Goal: Navigation & Orientation: Find specific page/section

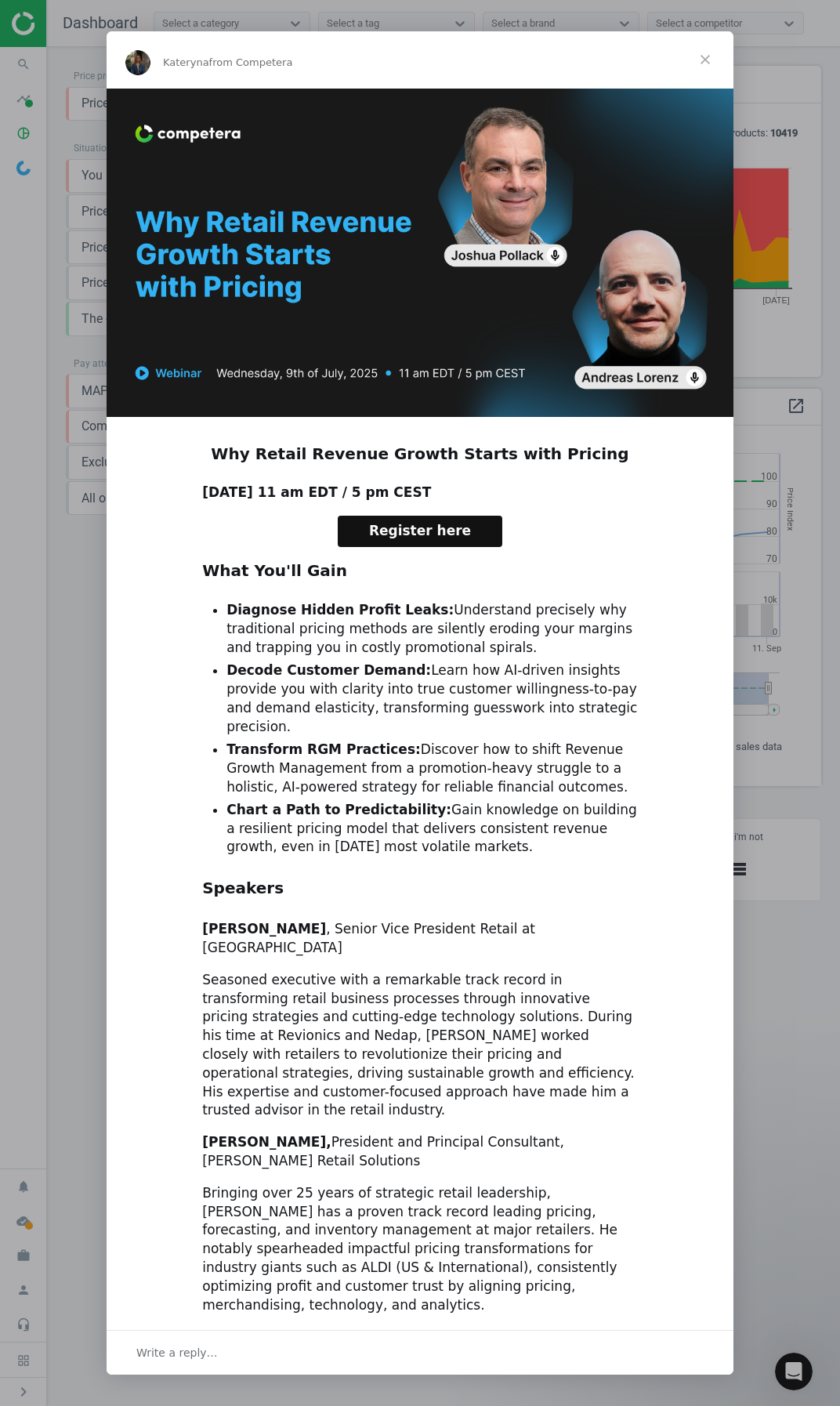
click at [702, 57] on span "Close" at bounding box center [705, 60] width 57 height 57
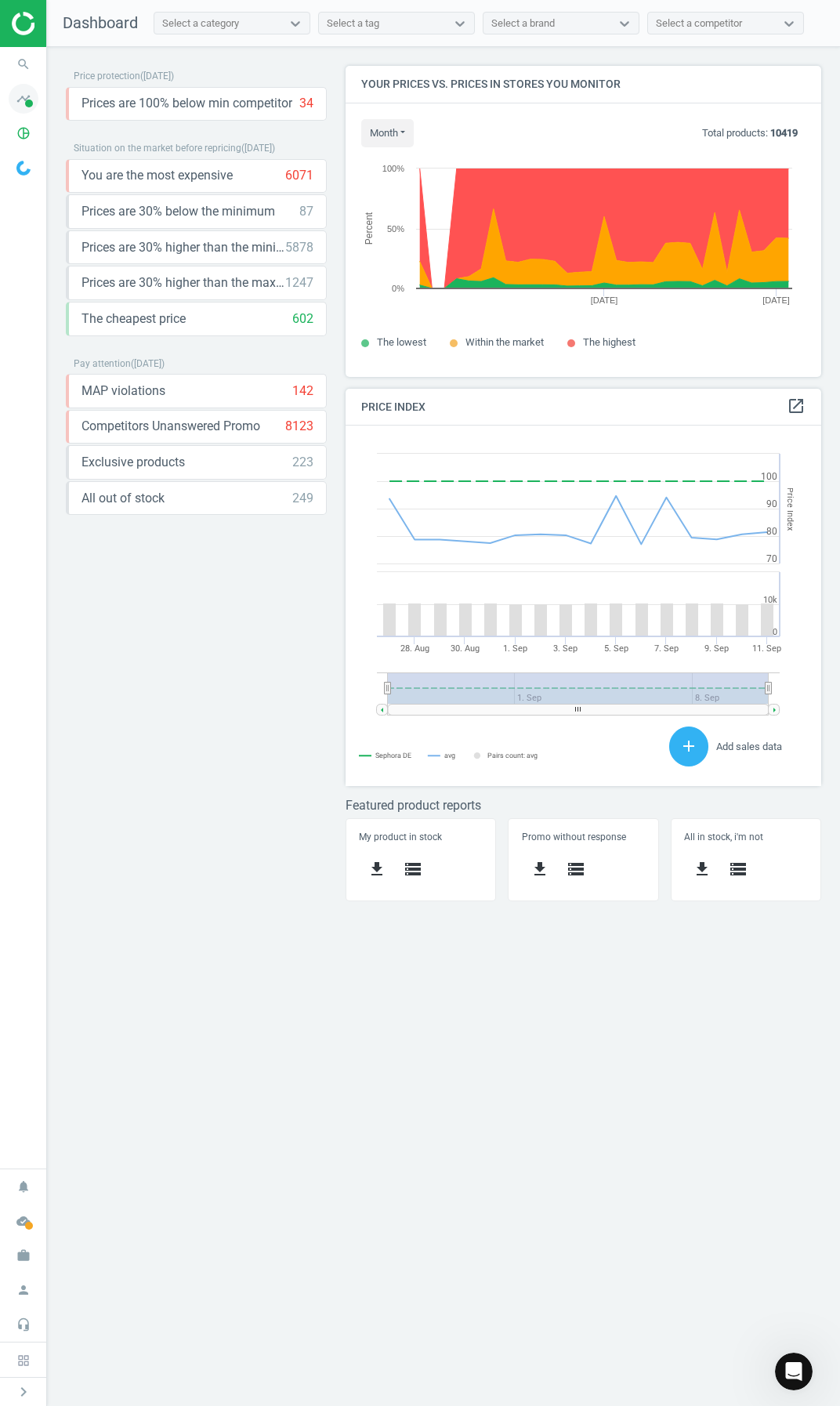
click at [28, 101] on span at bounding box center [29, 104] width 8 height 8
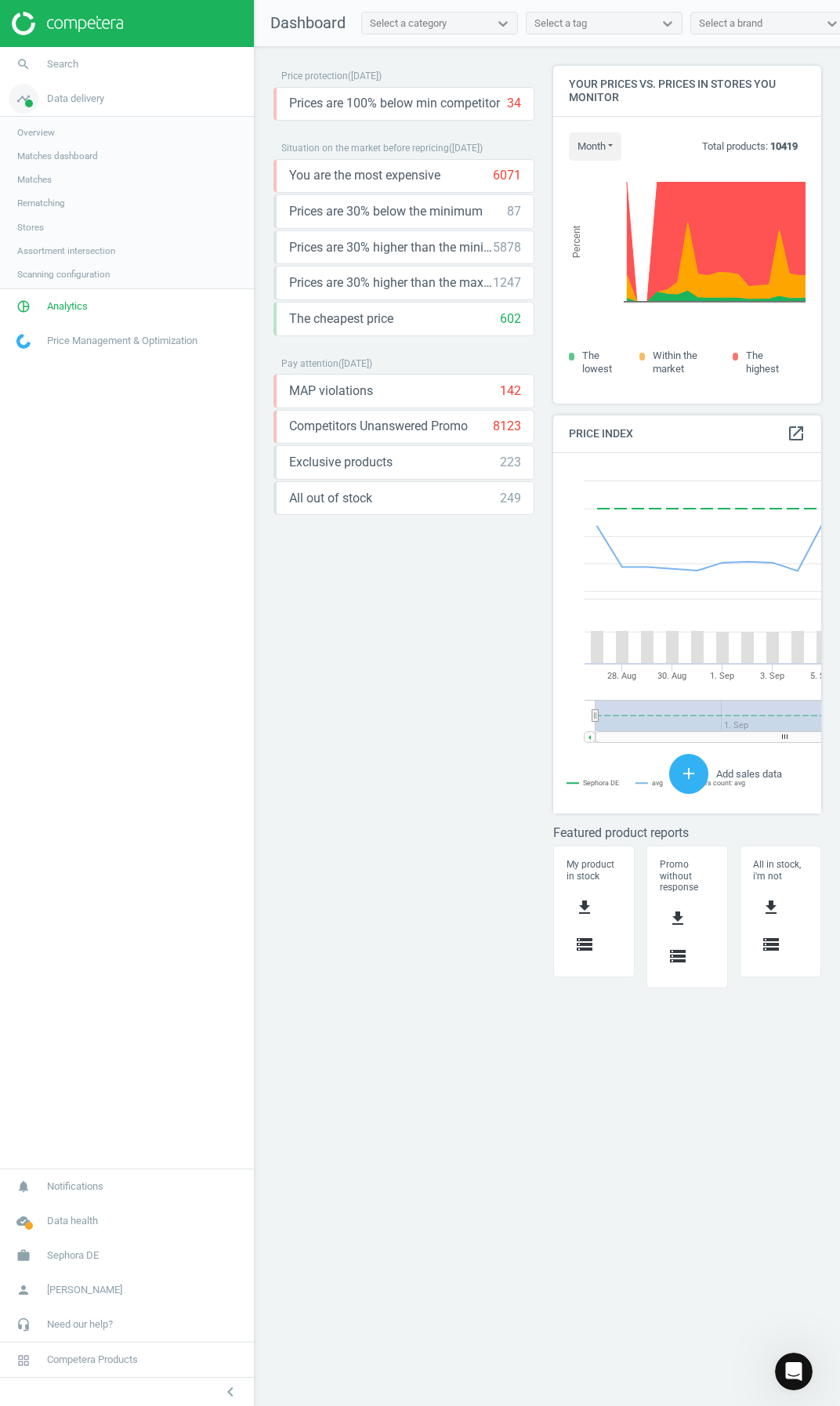
scroll to position [385, 292]
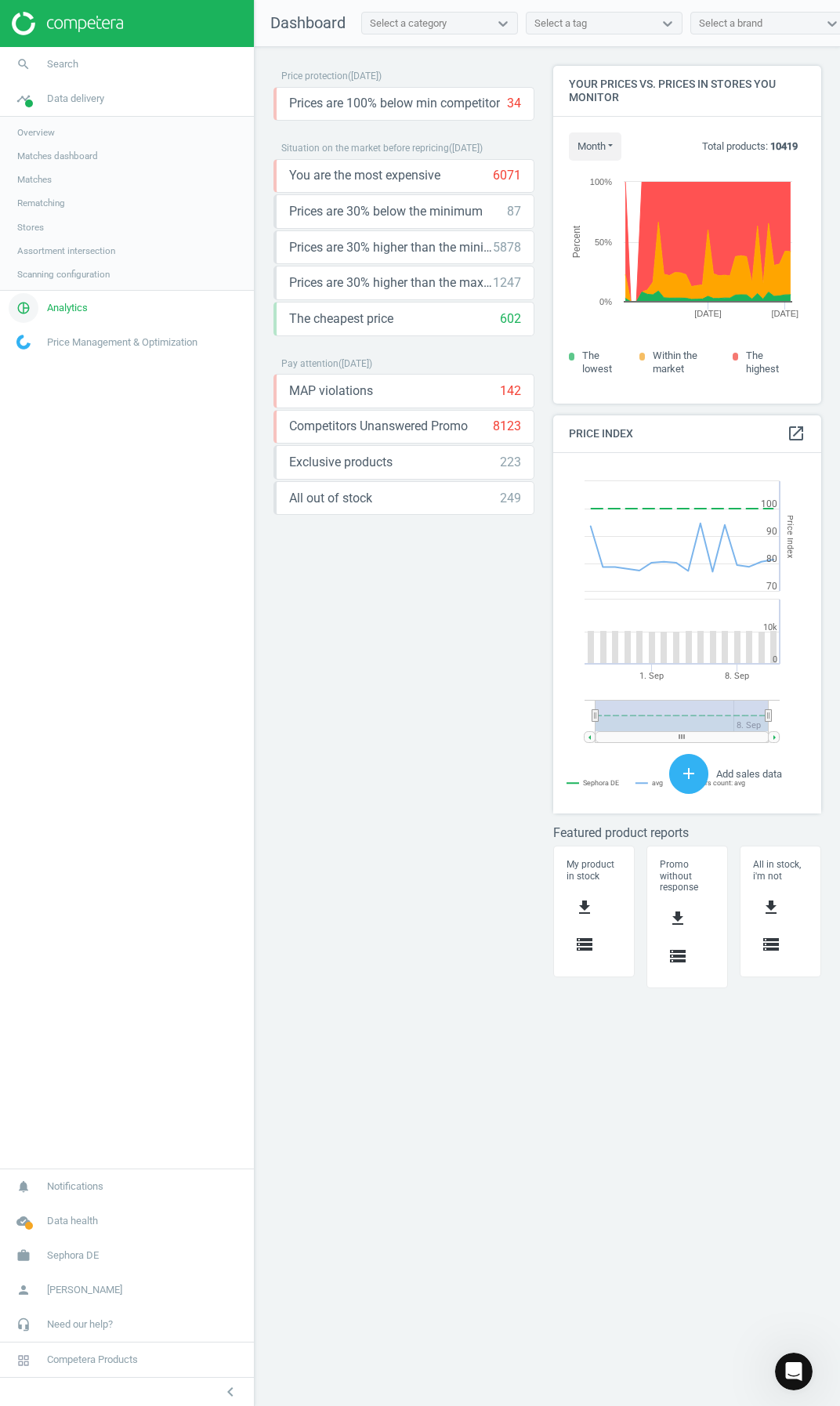
click at [67, 307] on span "Analytics" at bounding box center [68, 308] width 41 height 14
click at [68, 109] on link "timeline Data delivery" at bounding box center [127, 99] width 254 height 35
click at [42, 226] on span "Stores" at bounding box center [31, 227] width 27 height 13
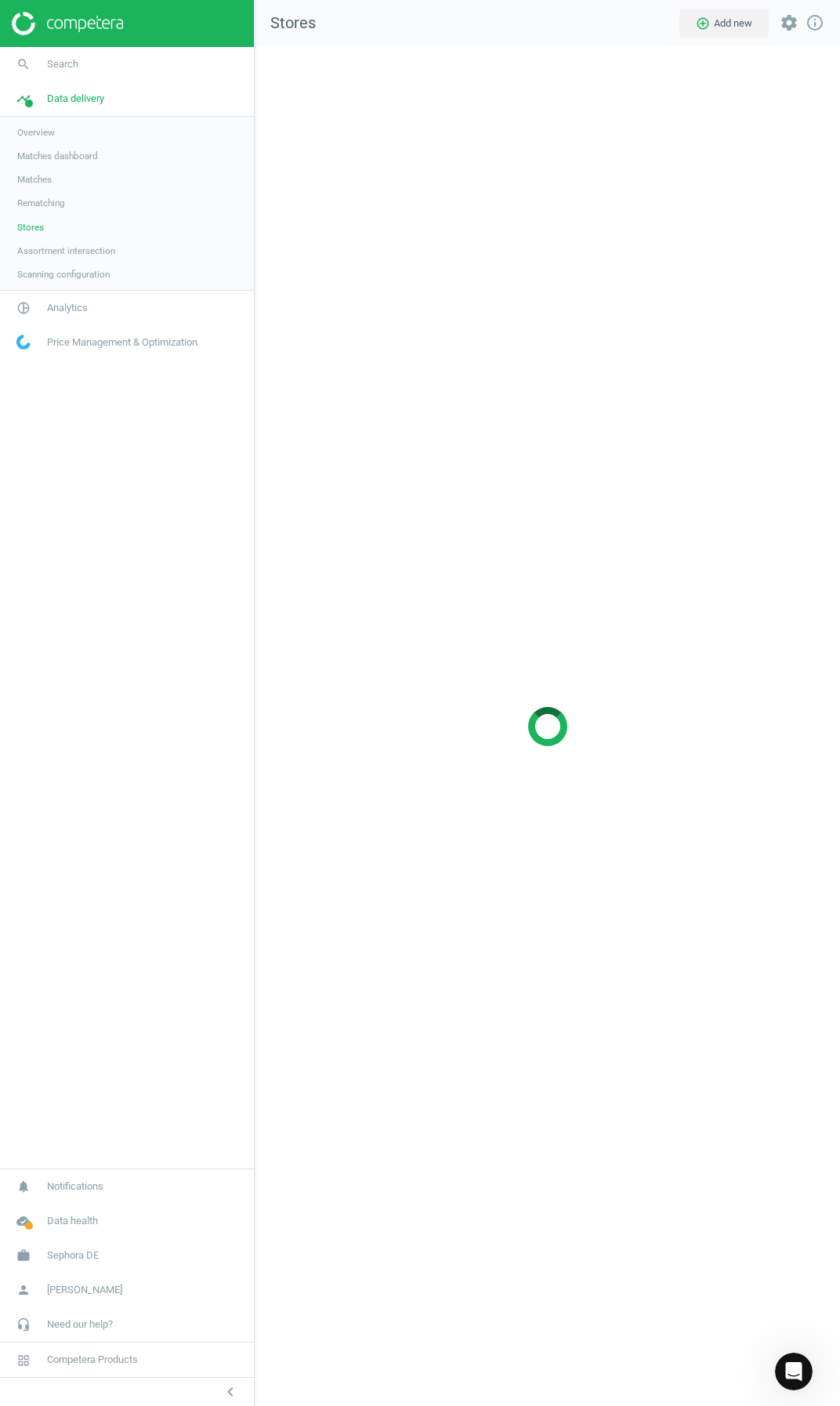
scroll to position [1383, 610]
click at [662, 479] on div at bounding box center [547, 726] width 585 height 1359
click at [662, 472] on div at bounding box center [547, 726] width 585 height 1359
click at [658, 470] on div at bounding box center [547, 726] width 585 height 1359
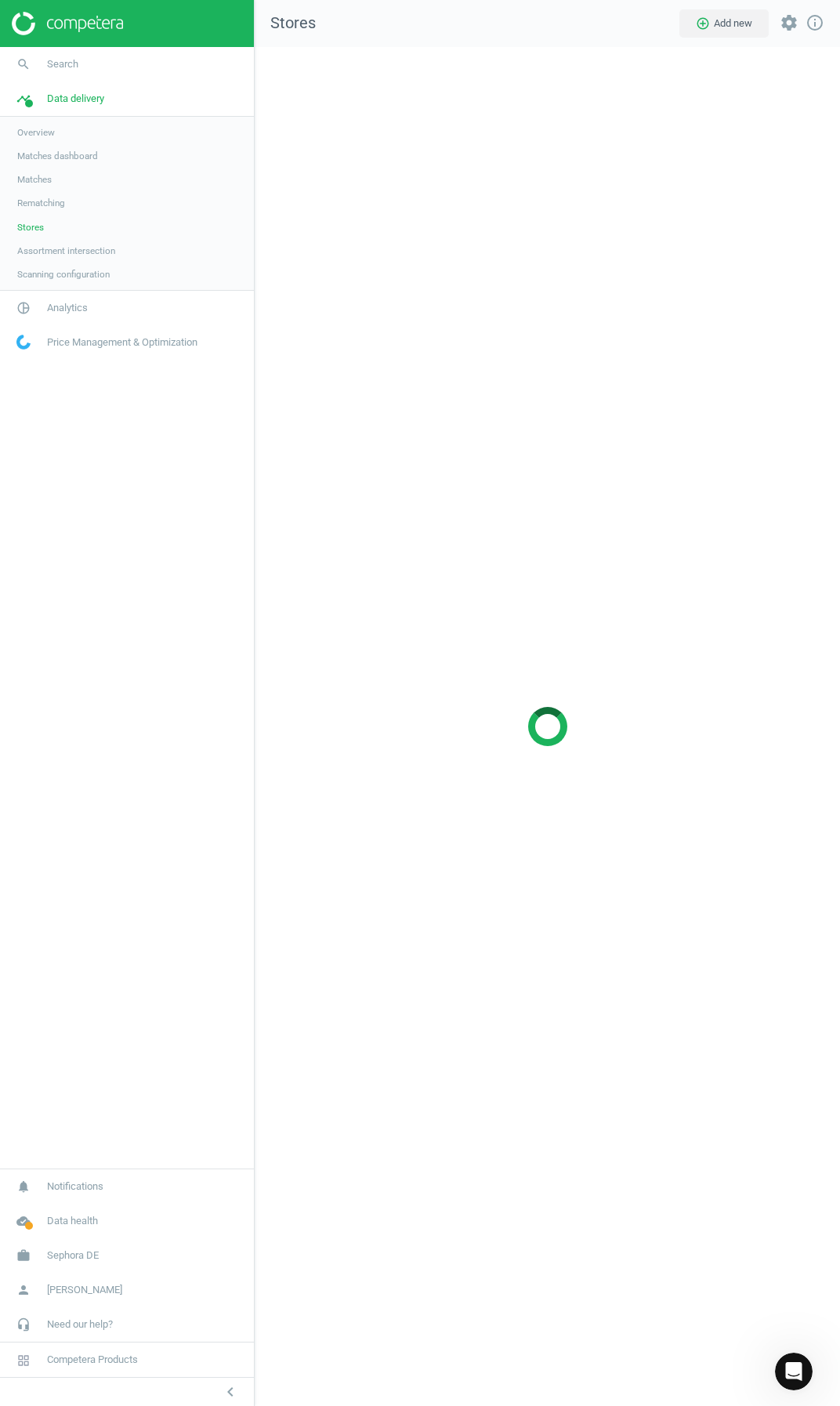
drag, startPoint x: 653, startPoint y: 465, endPoint x: 644, endPoint y: 455, distance: 13.5
click at [651, 461] on div at bounding box center [547, 726] width 585 height 1359
click at [629, 395] on div at bounding box center [547, 726] width 585 height 1359
drag, startPoint x: 629, startPoint y: 394, endPoint x: 622, endPoint y: 387, distance: 9.9
click at [622, 387] on div at bounding box center [547, 726] width 585 height 1359
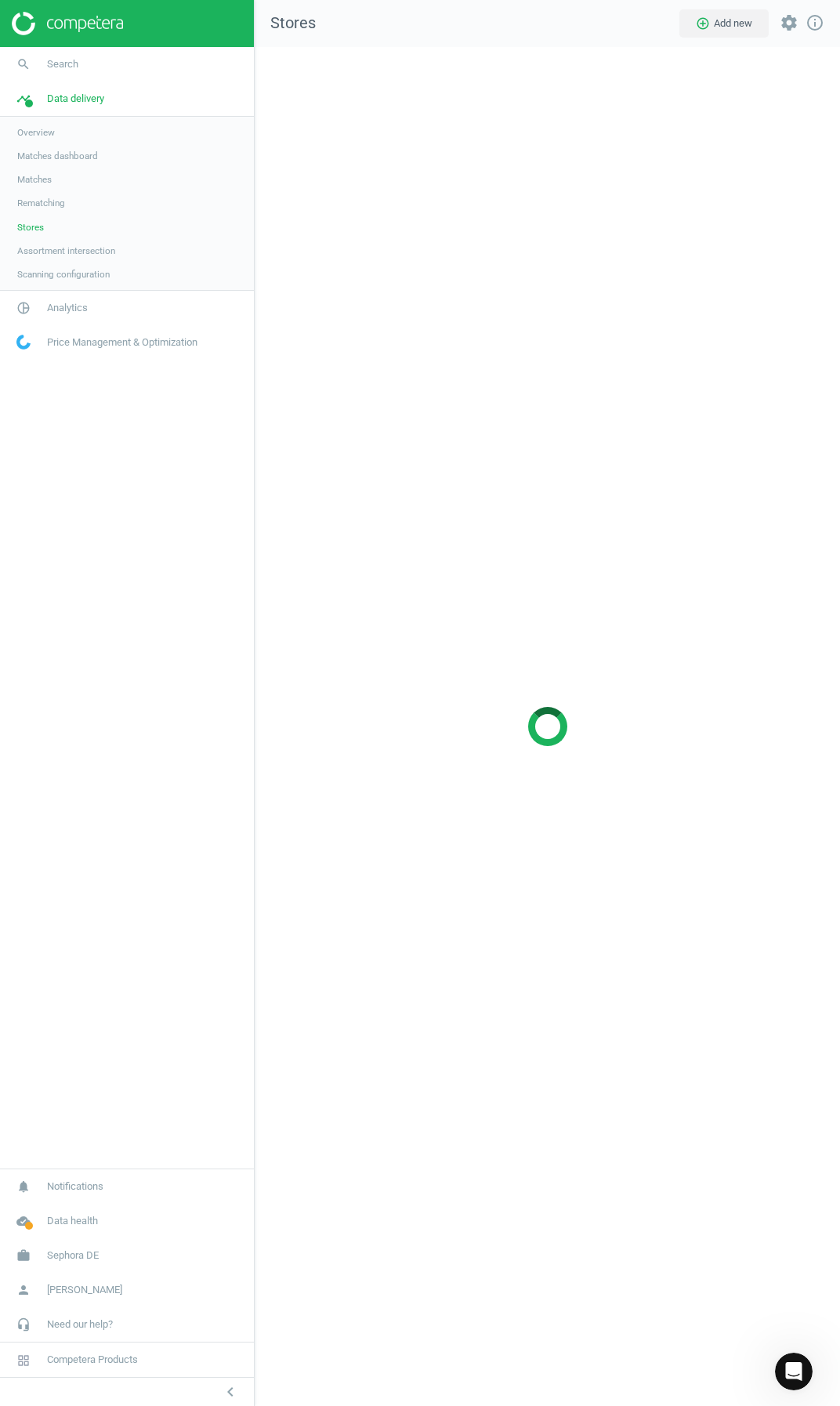
click at [31, 130] on span "Overview" at bounding box center [36, 133] width 38 height 13
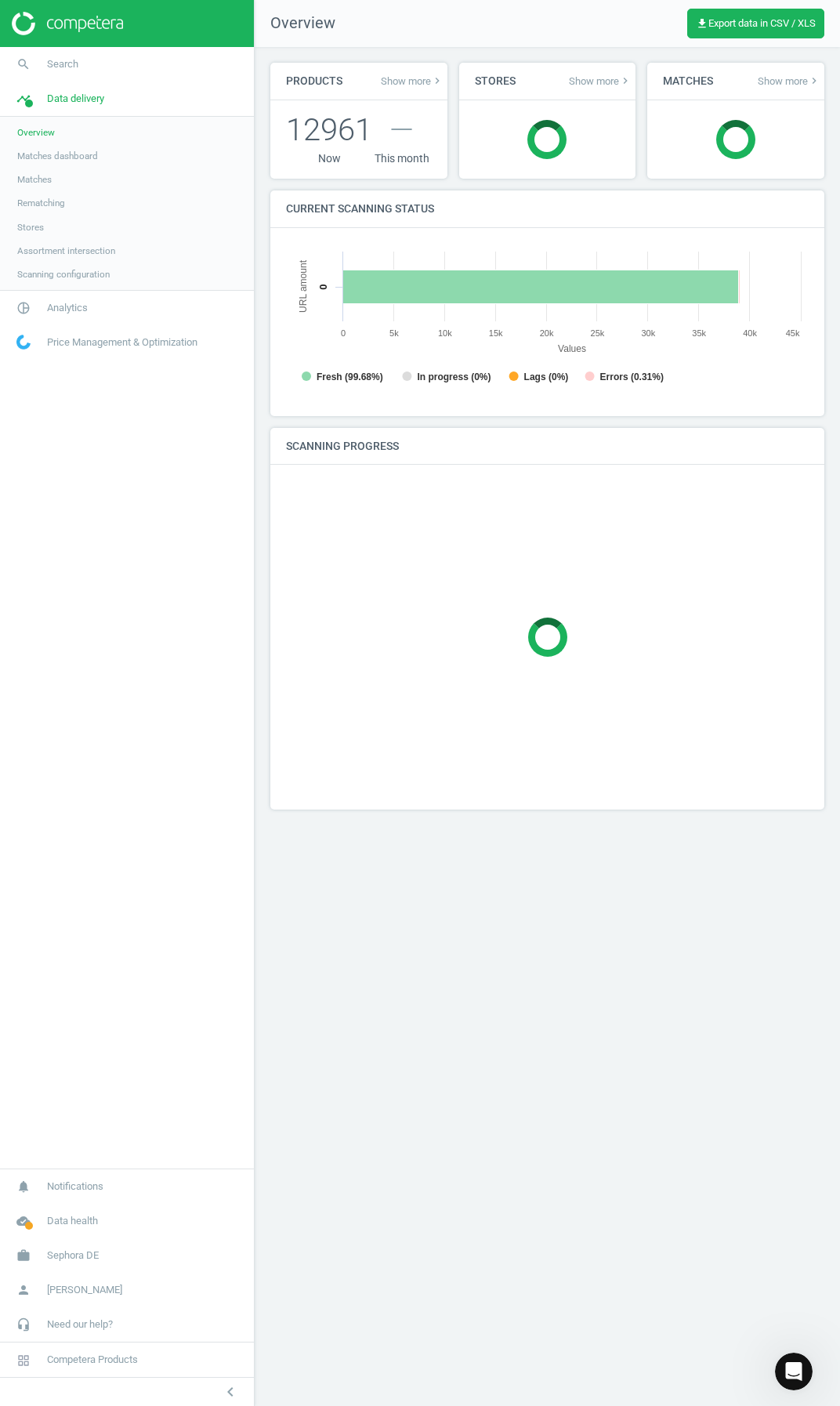
scroll to position [338, 547]
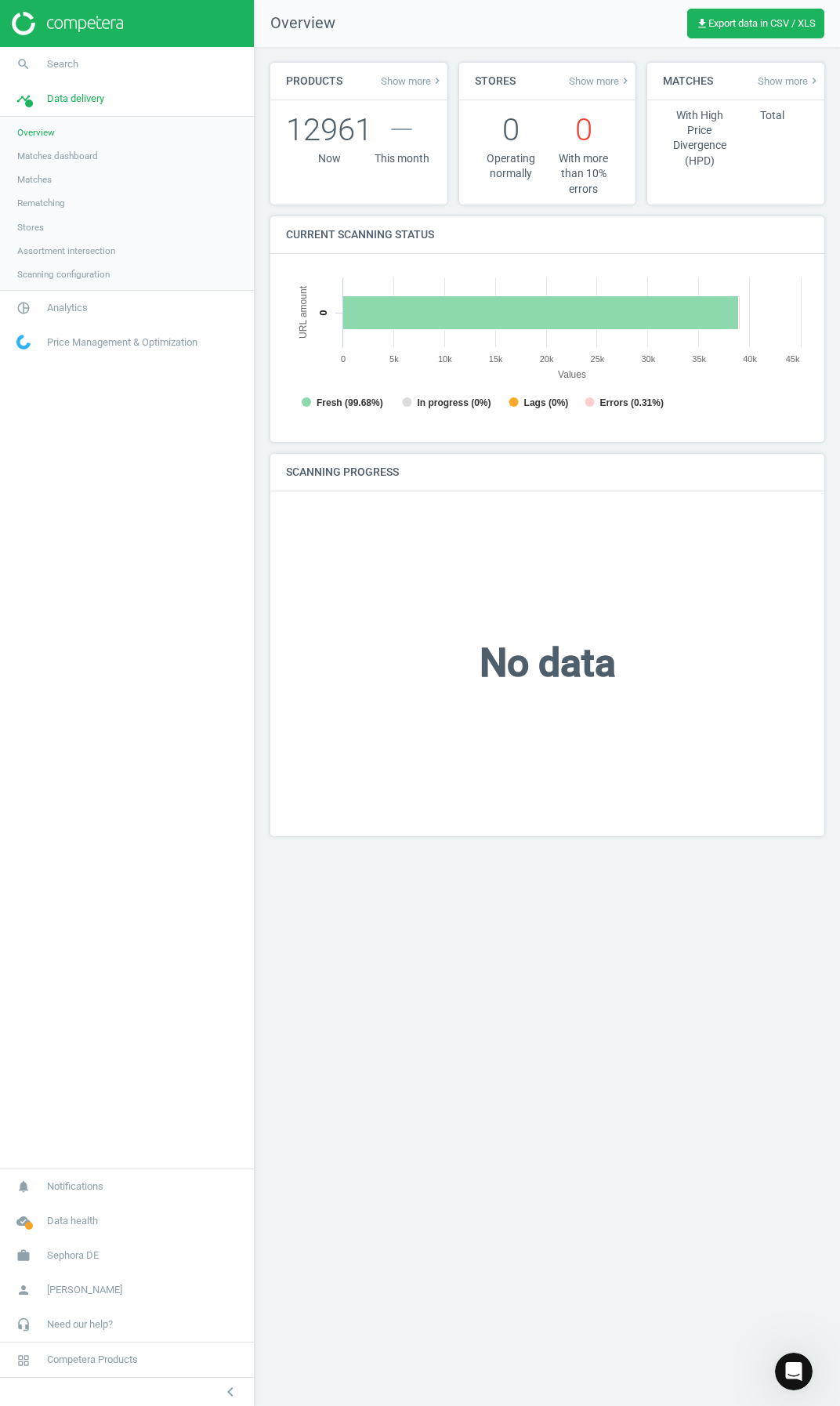
click at [29, 221] on span "Stores" at bounding box center [31, 227] width 27 height 13
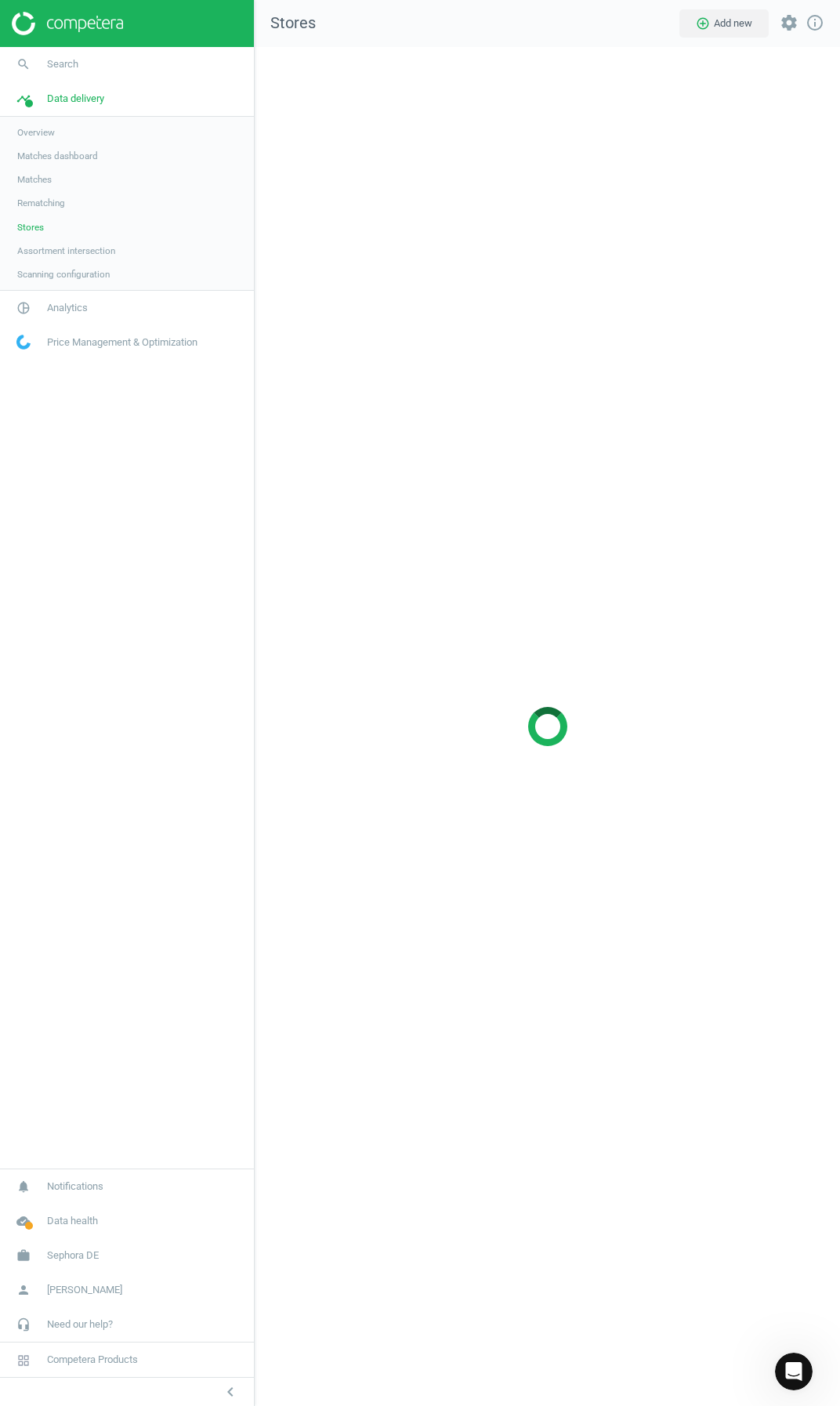
scroll to position [1383, 610]
click at [516, 266] on div at bounding box center [547, 726] width 585 height 1359
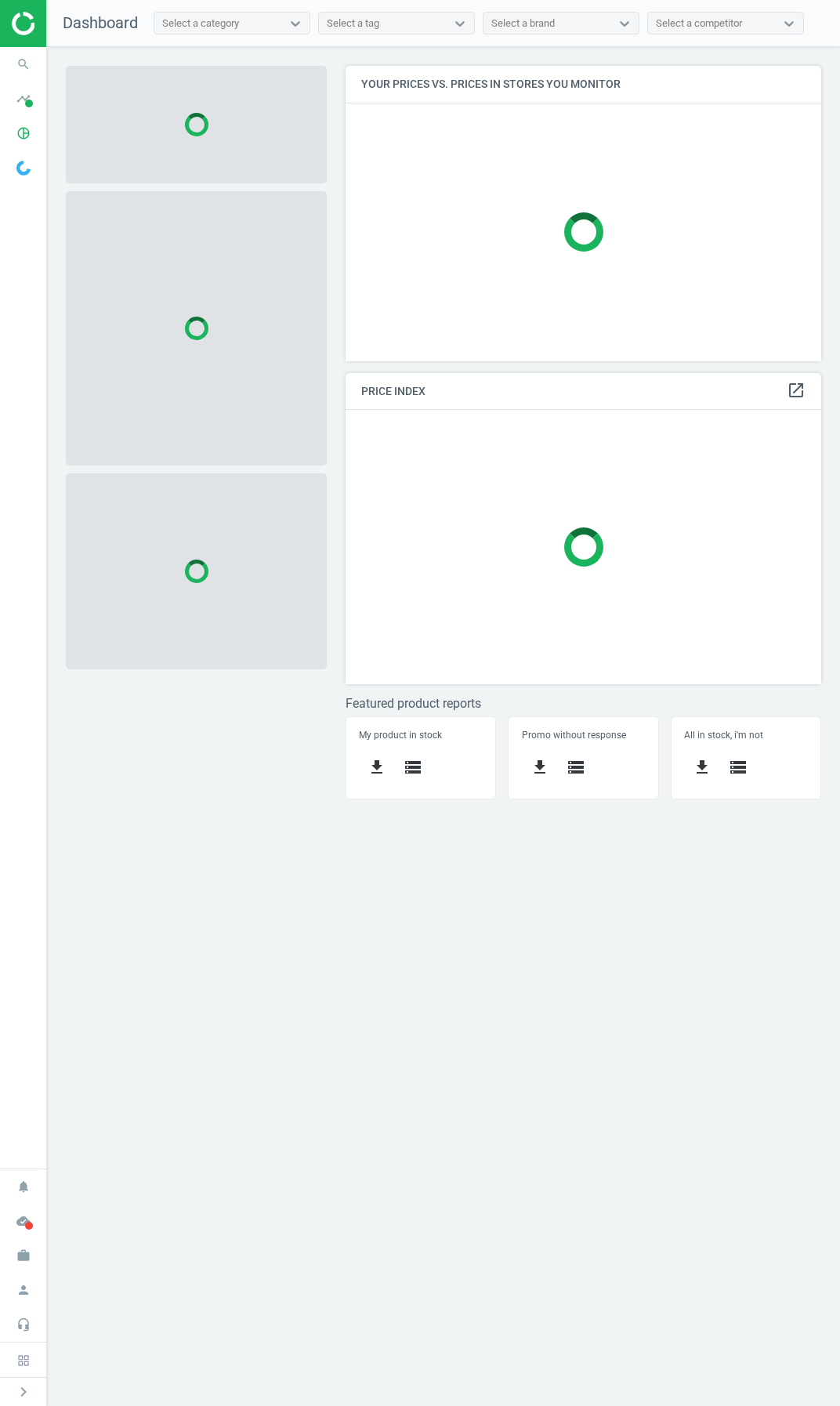
scroll to position [319, 500]
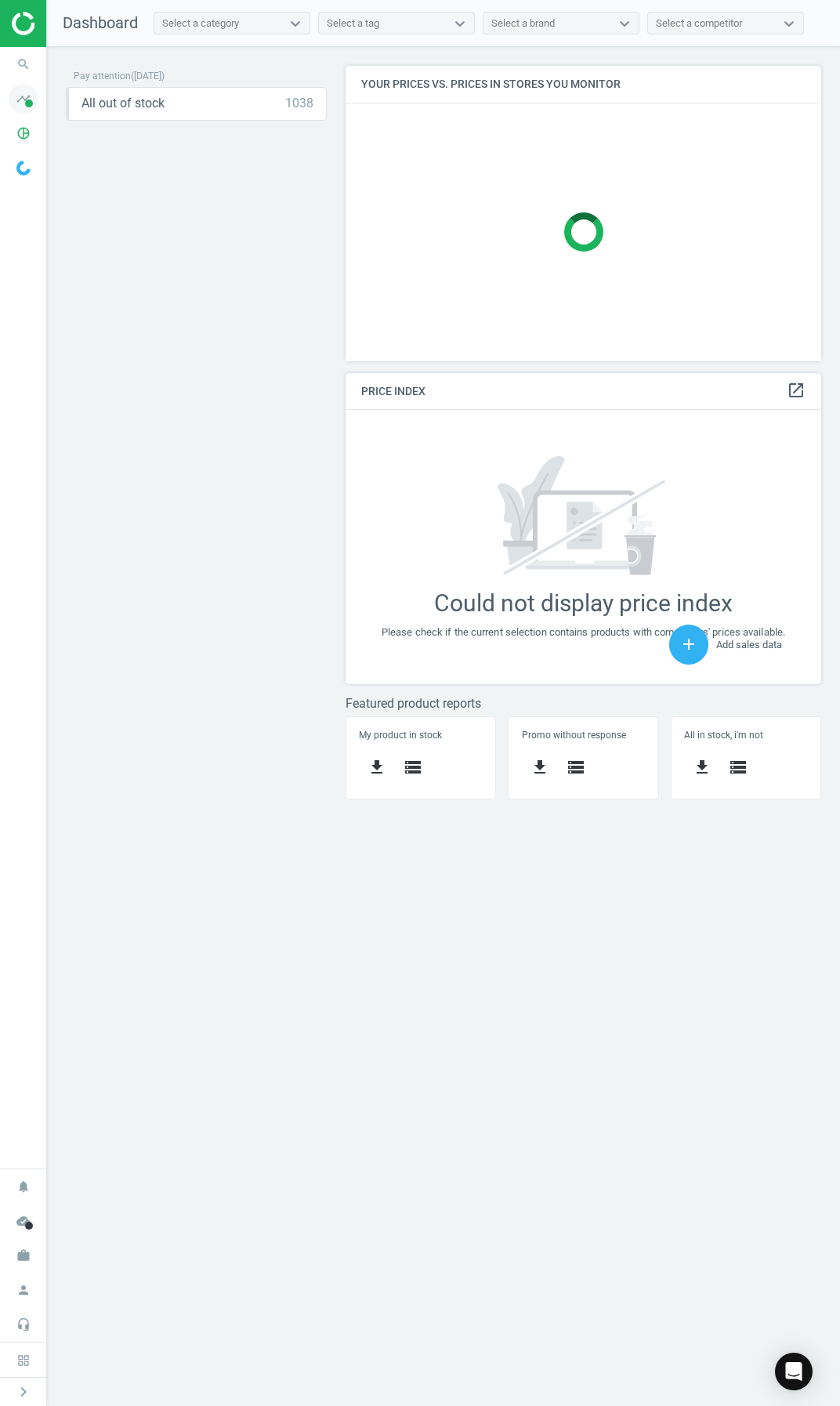
click at [33, 100] on icon "timeline" at bounding box center [24, 99] width 30 height 30
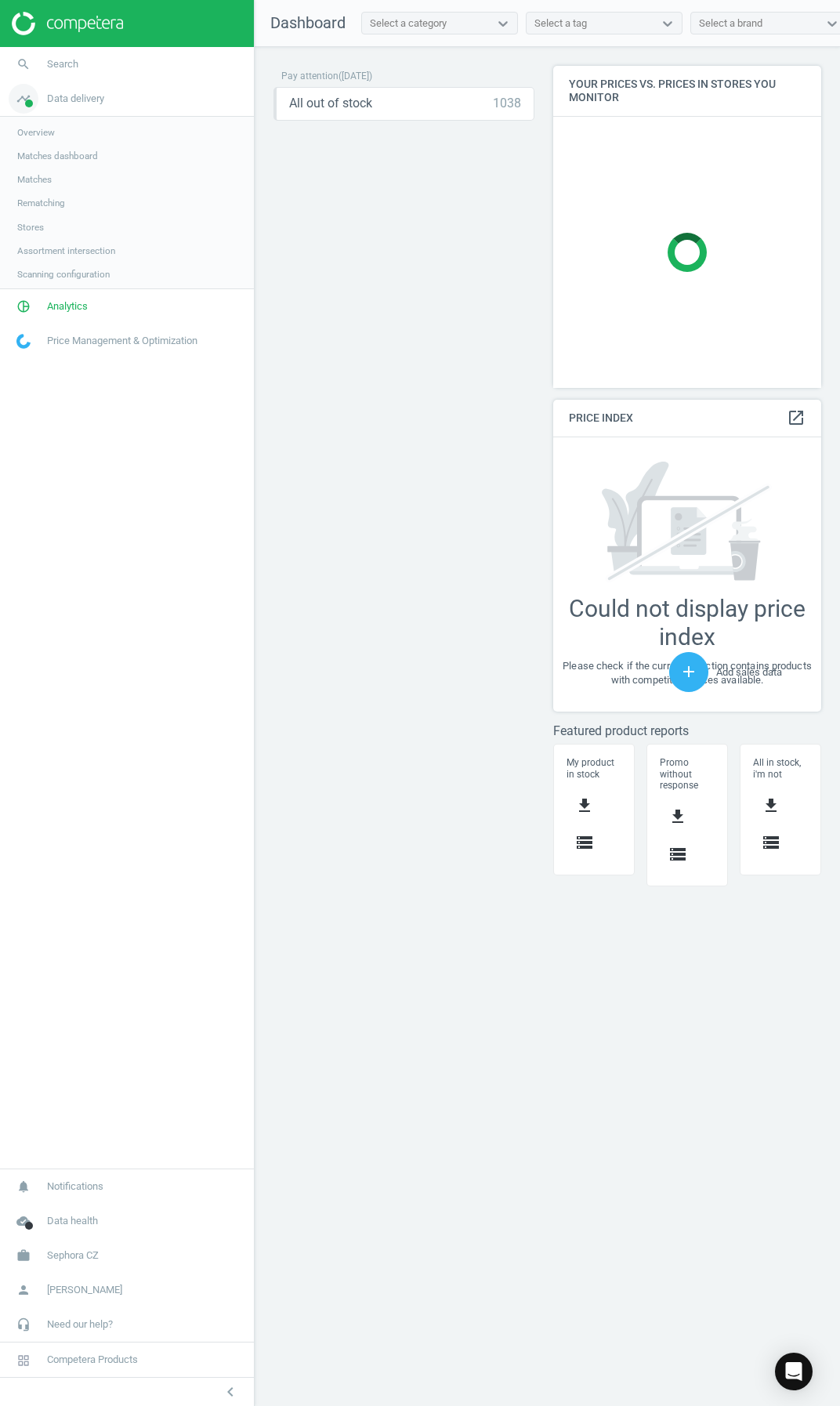
scroll to position [347, 292]
click at [57, 140] on link "Overview" at bounding box center [127, 133] width 254 height 24
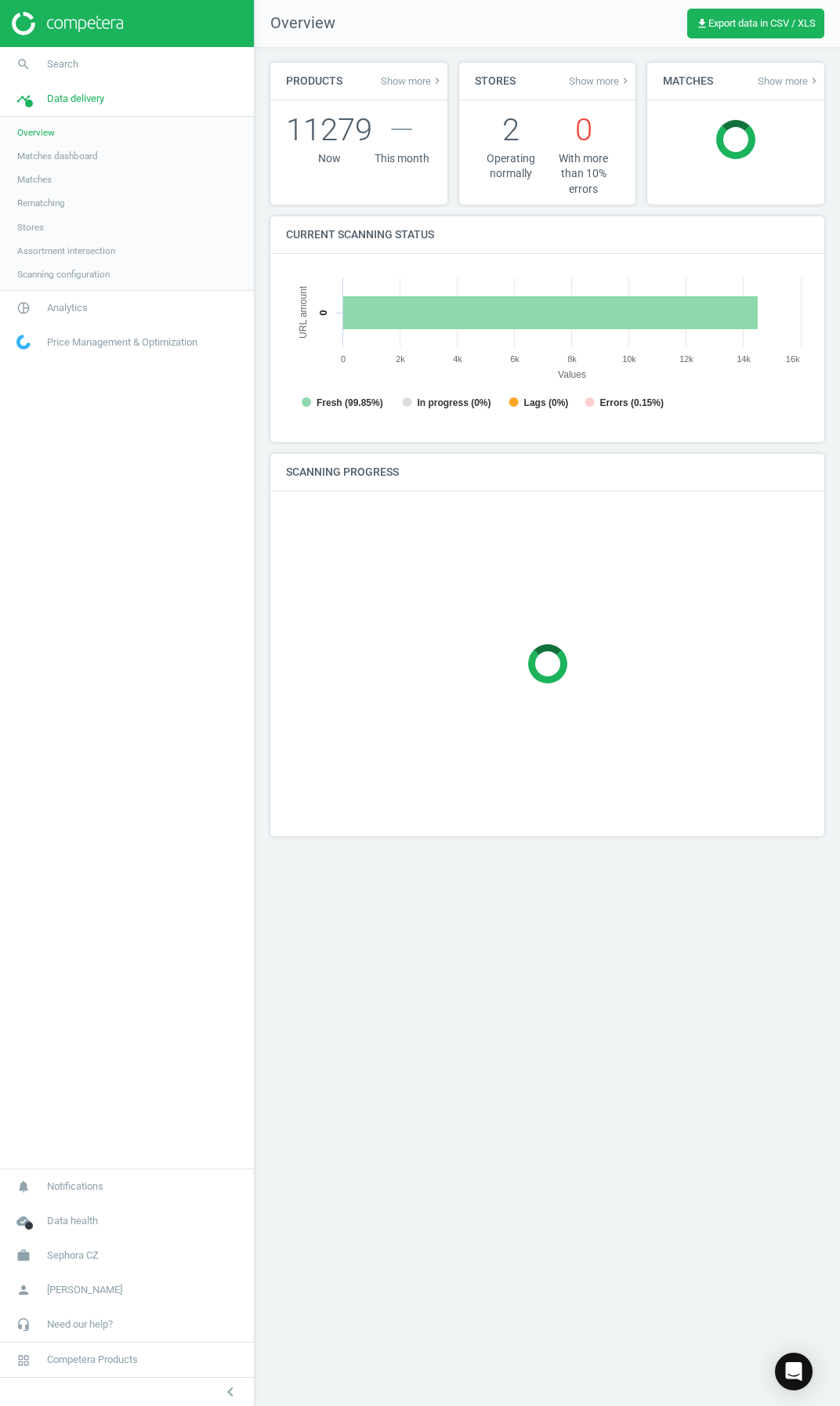
scroll to position [338, 547]
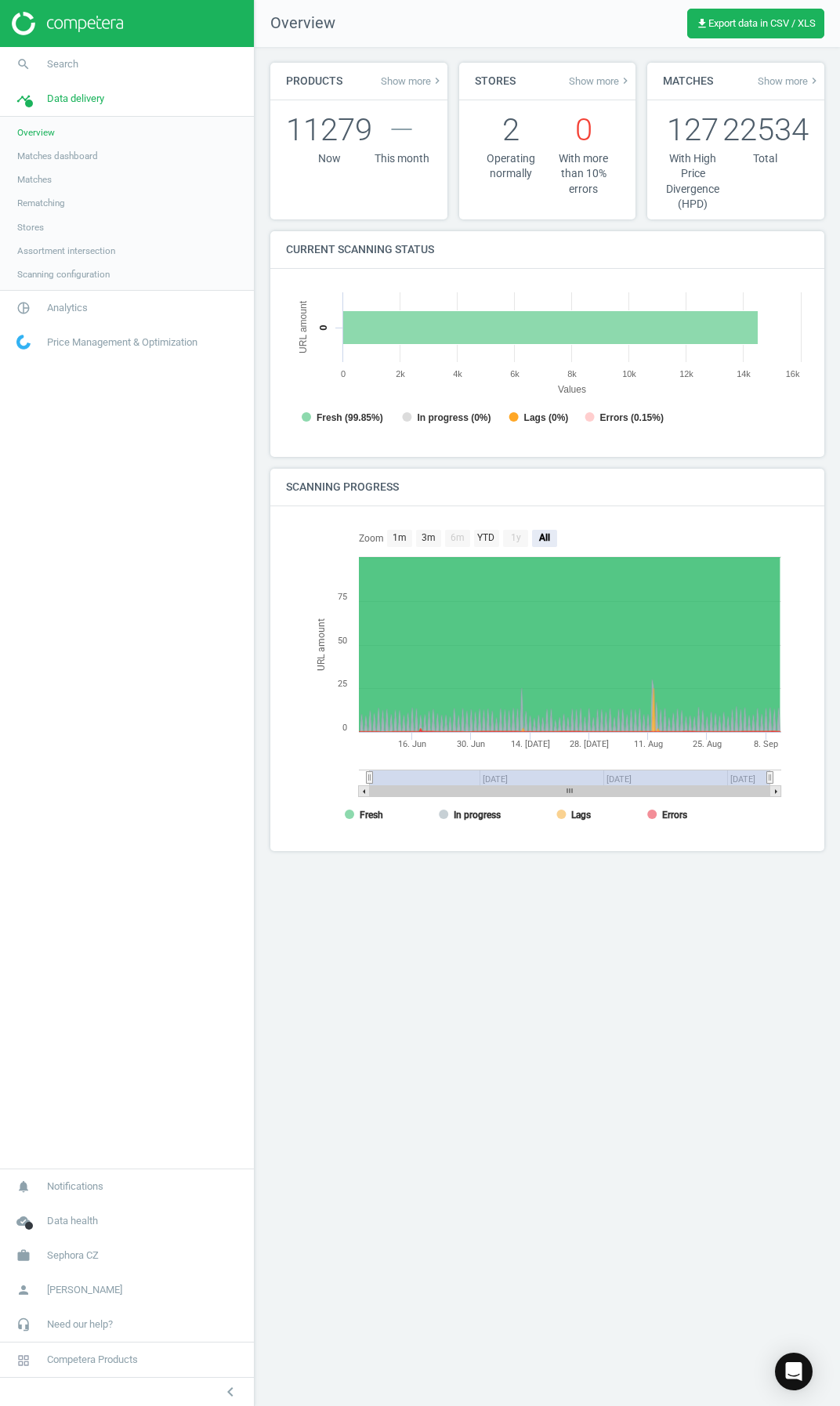
click at [38, 175] on span "Matches" at bounding box center [35, 179] width 35 height 13
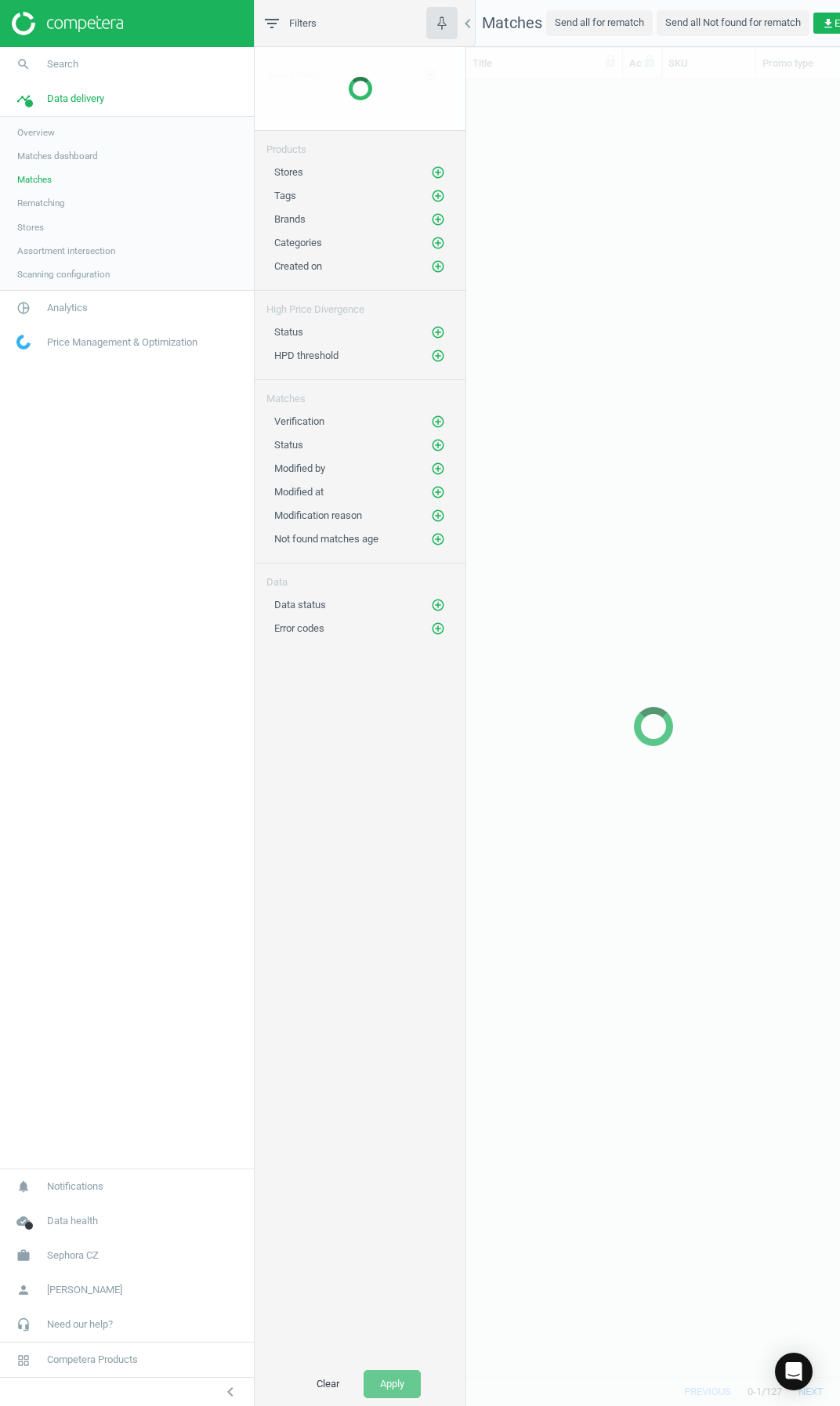
scroll to position [1273, 362]
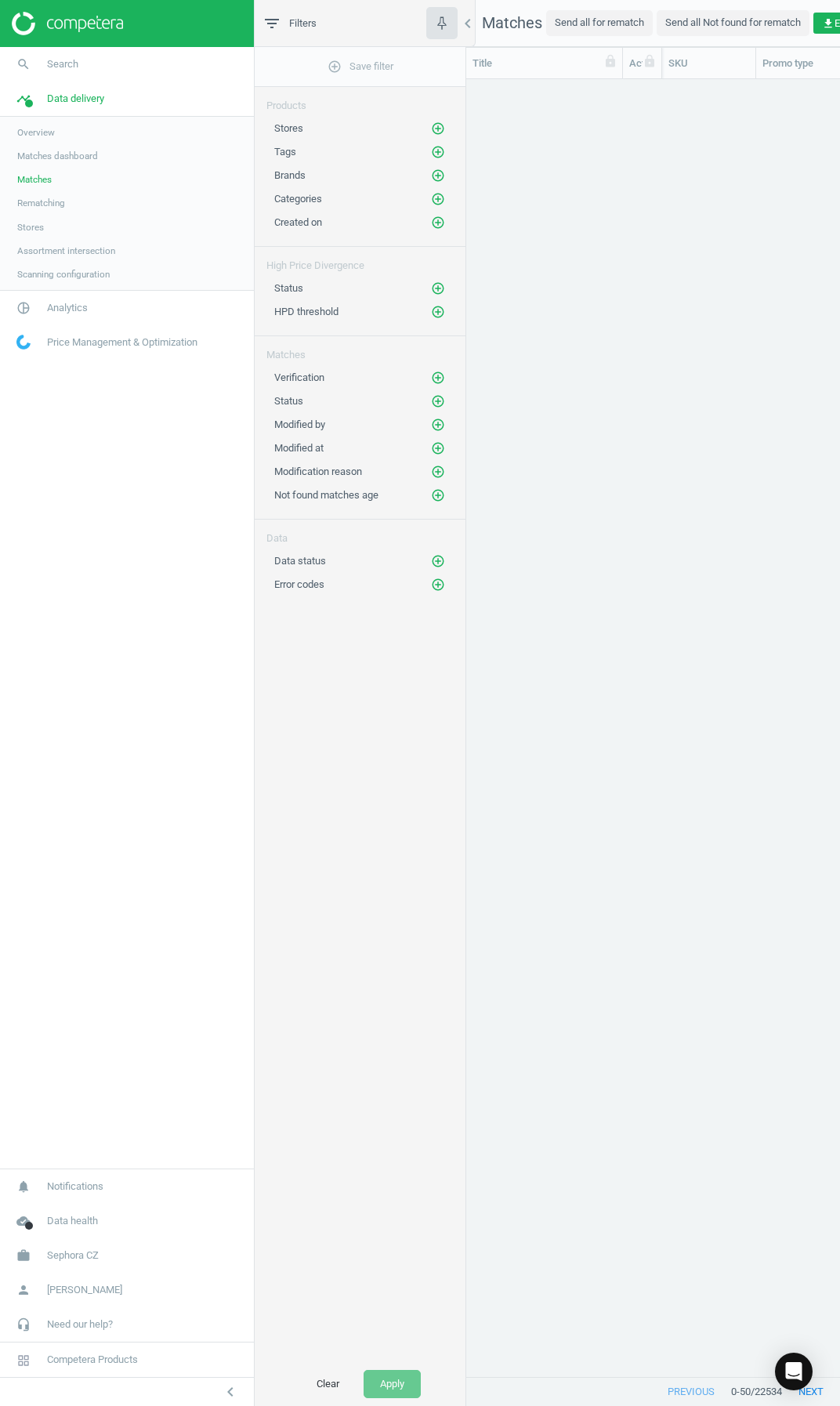
click at [33, 199] on span "Rematching" at bounding box center [41, 203] width 48 height 13
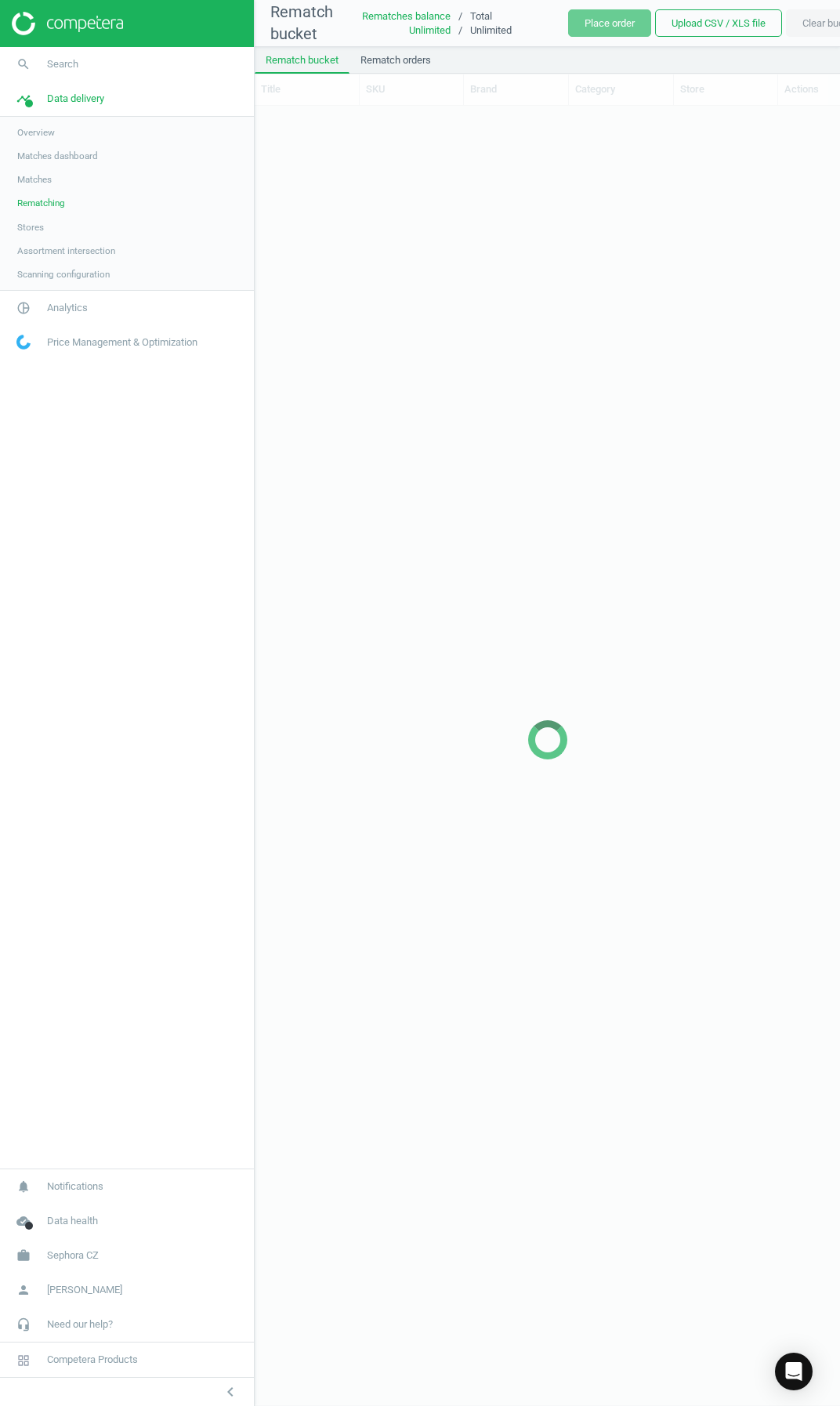
scroll to position [1275, 574]
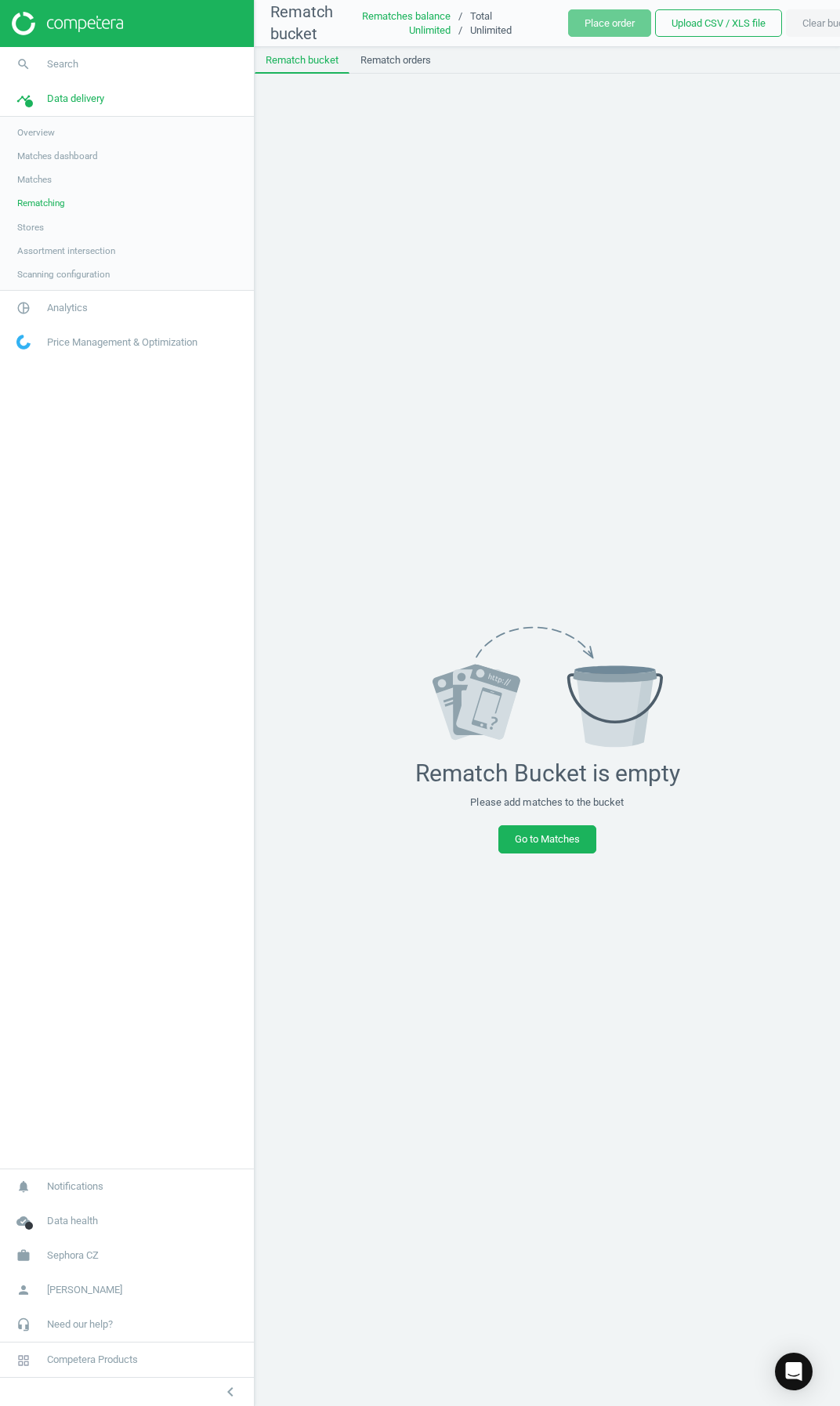
click at [31, 229] on span "Stores" at bounding box center [31, 227] width 27 height 13
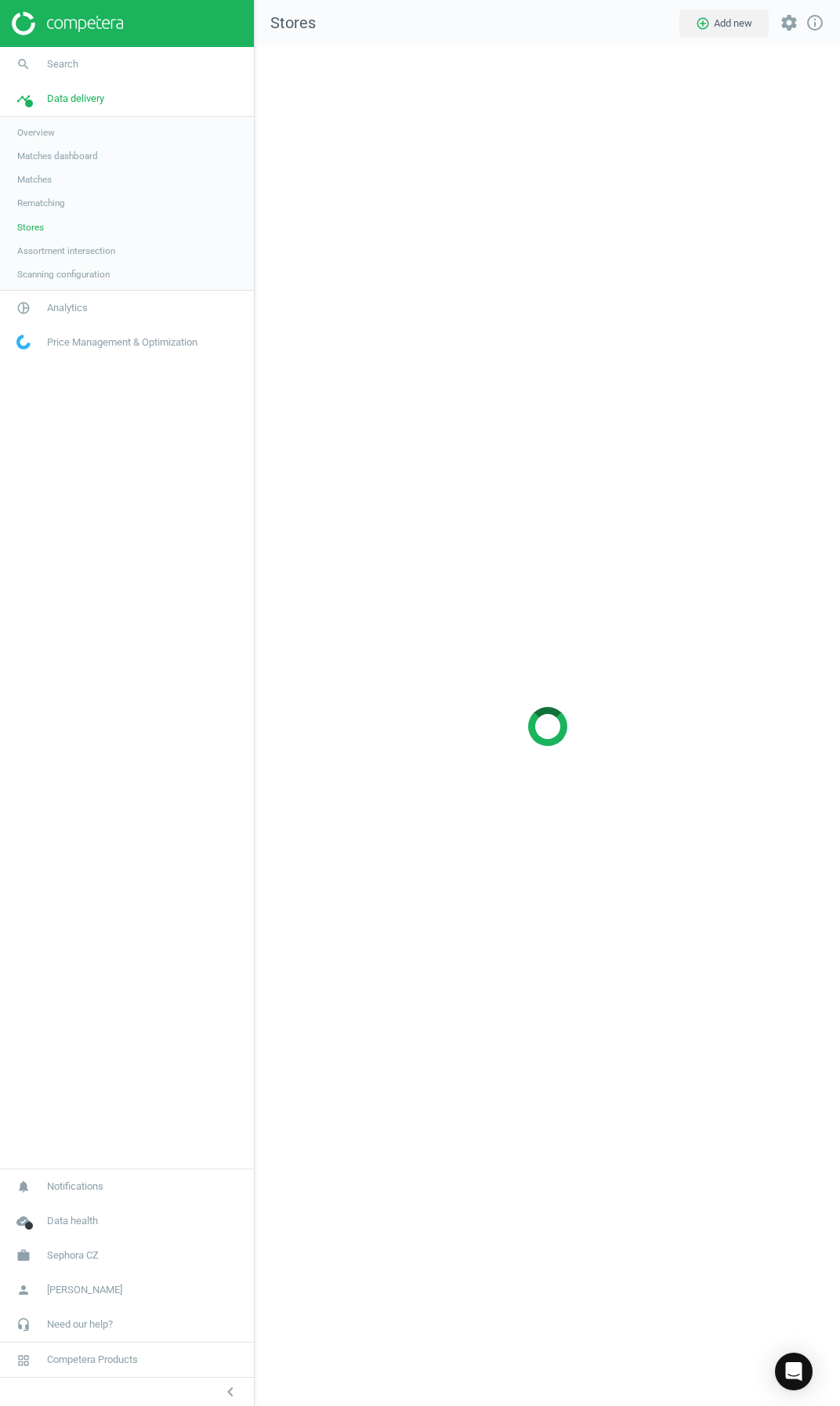
scroll to position [1383, 610]
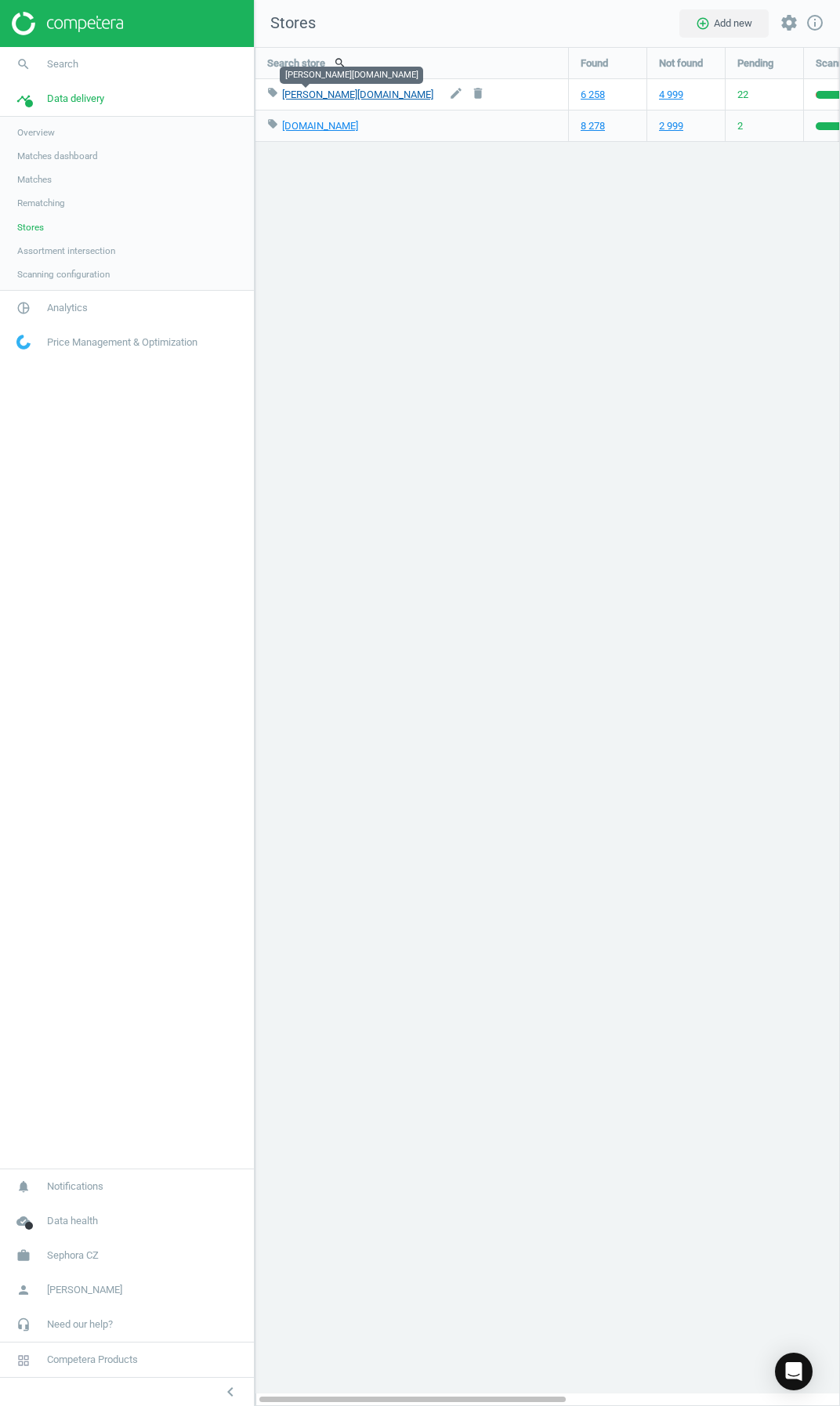
click at [303, 97] on link "douglas.cz" at bounding box center [358, 94] width 151 height 12
click at [36, 139] on link "Overview" at bounding box center [127, 133] width 254 height 24
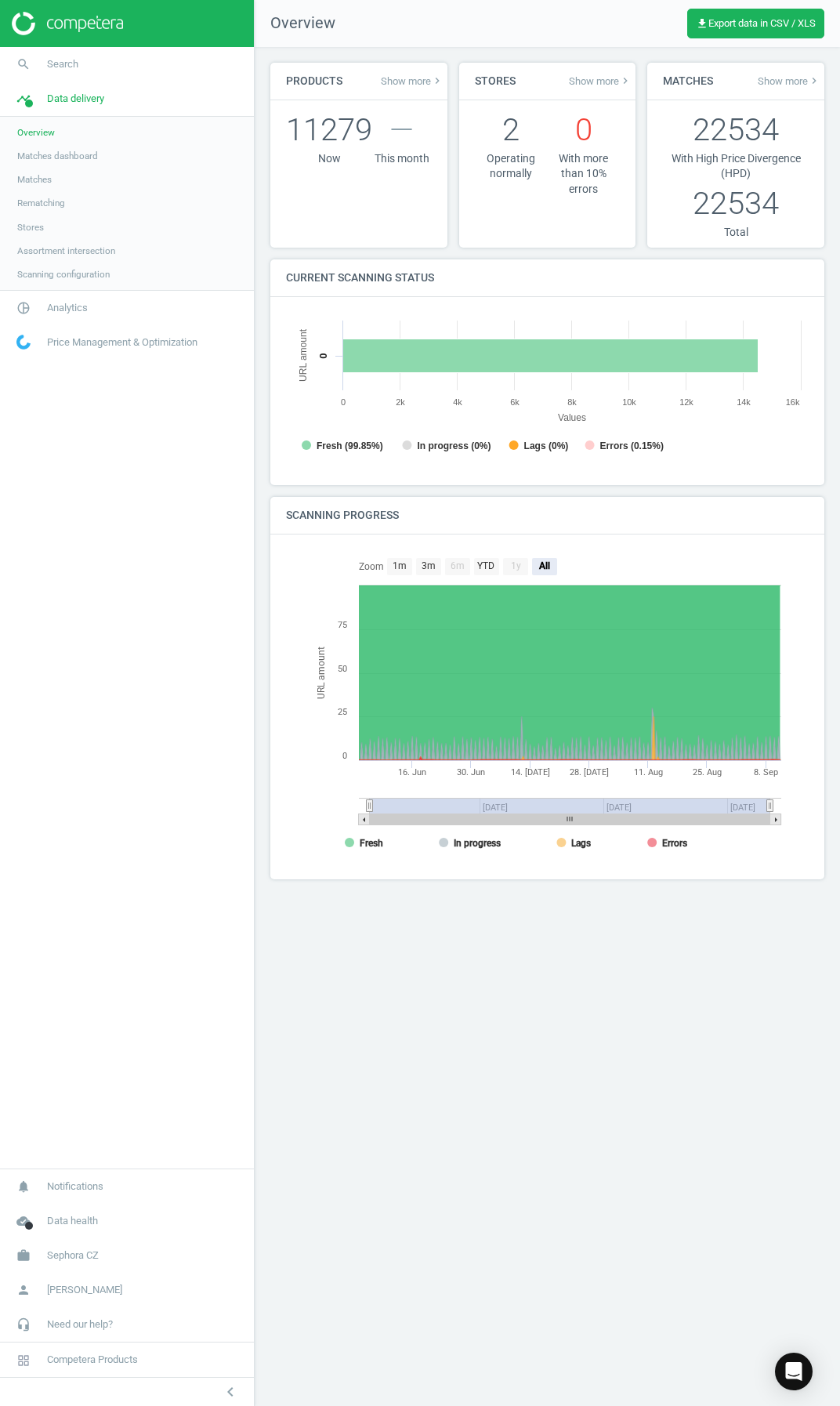
scroll to position [338, 547]
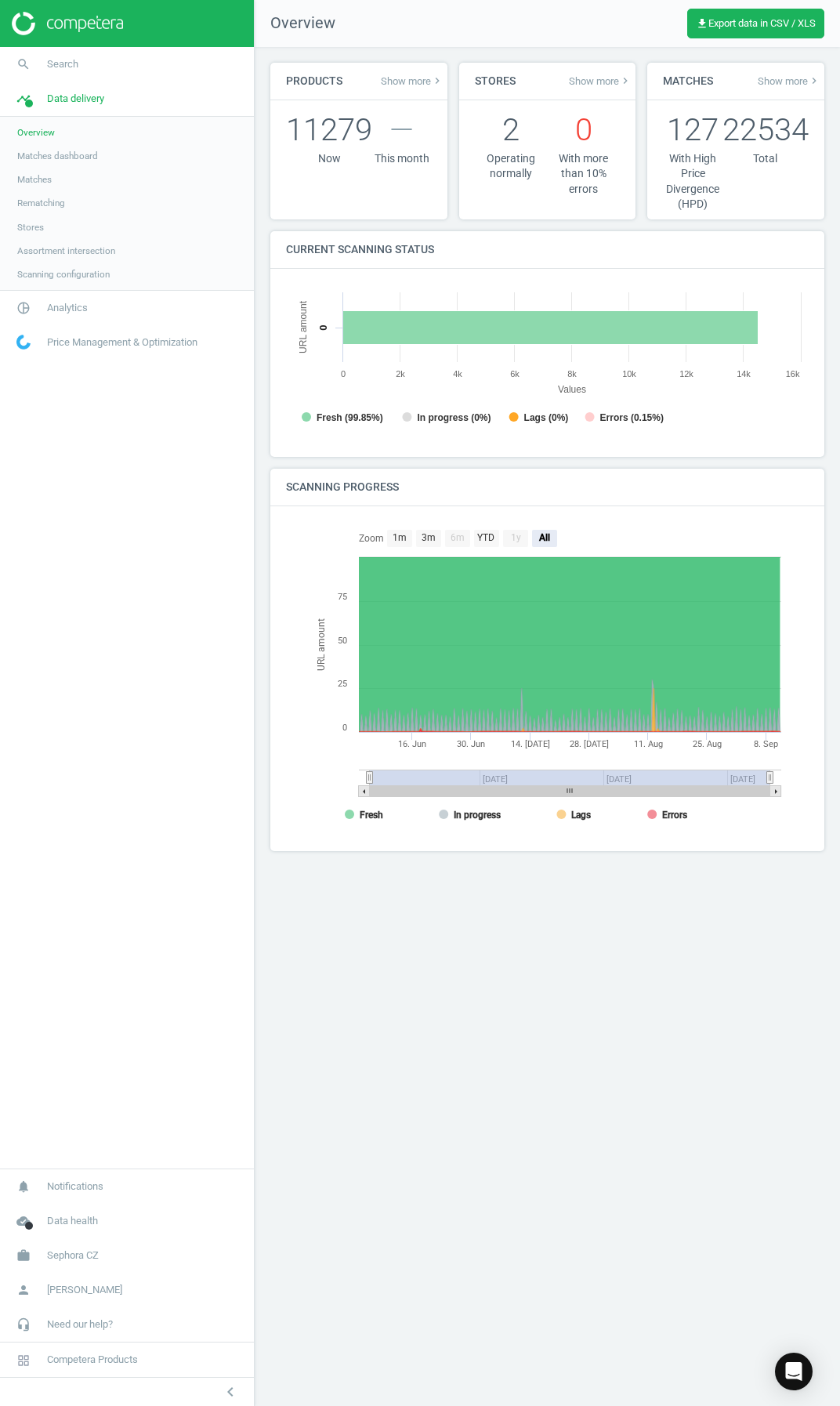
click at [32, 24] on img at bounding box center [68, 24] width 112 height 24
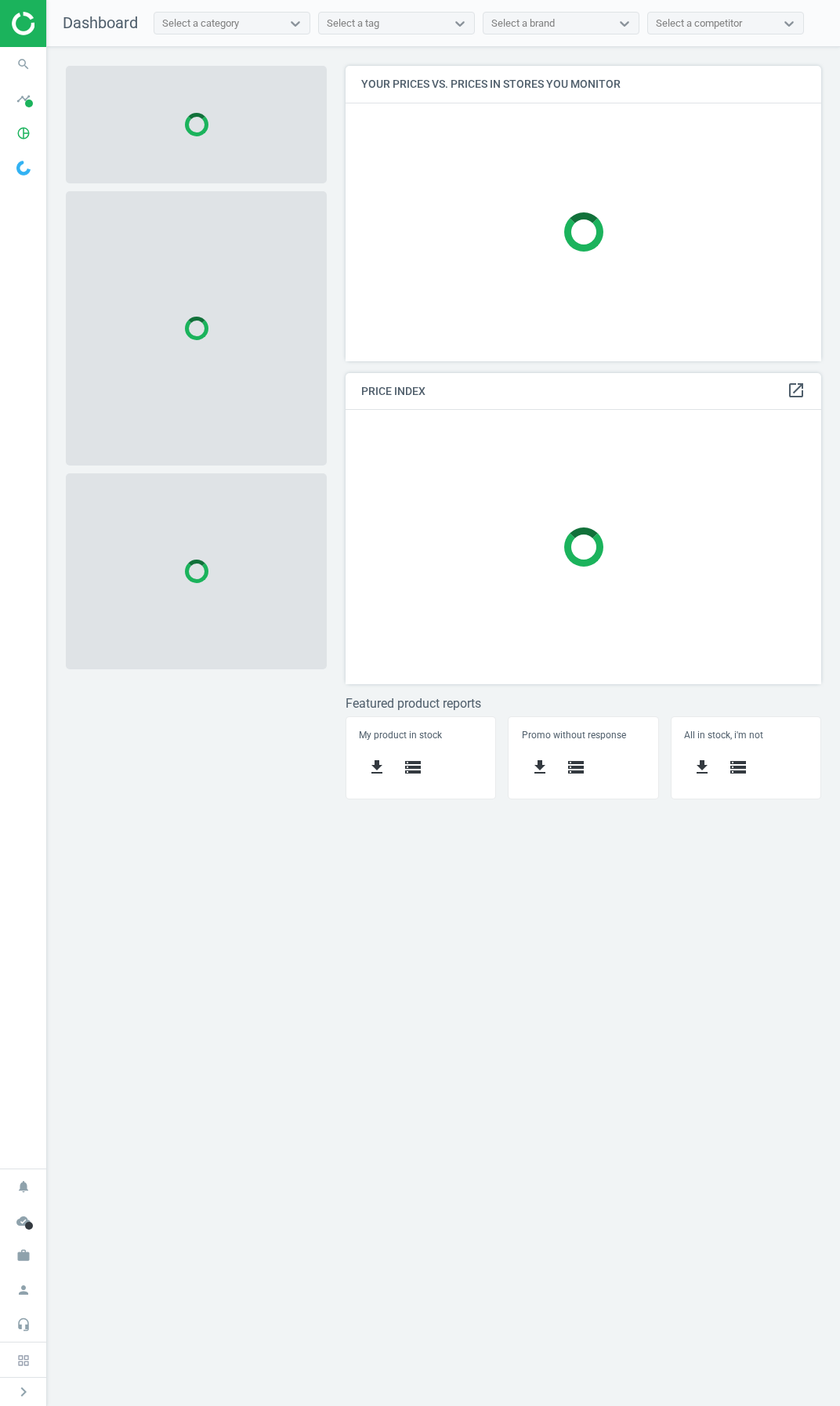
scroll to position [319, 500]
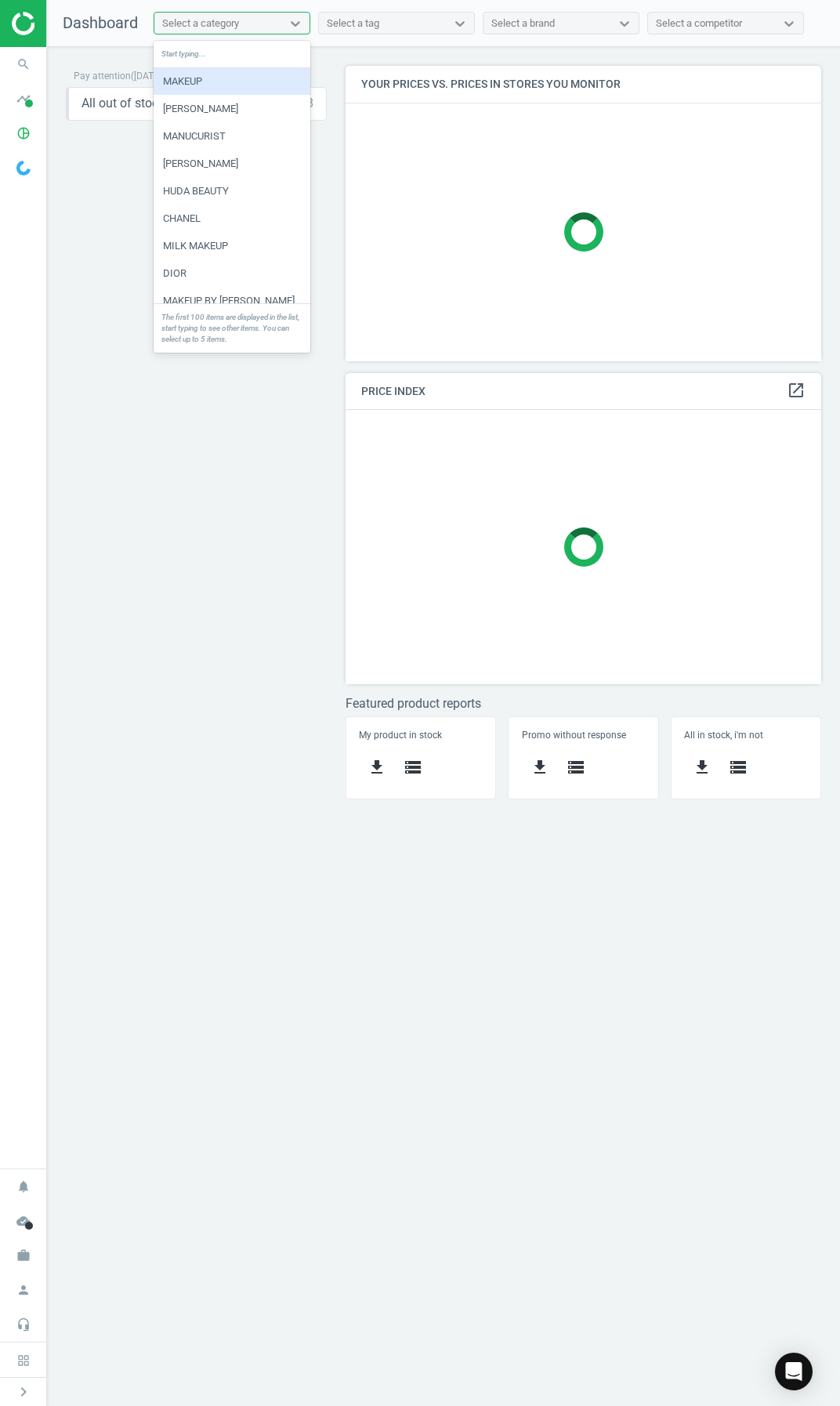
click at [197, 25] on div "Select a category" at bounding box center [200, 24] width 77 height 14
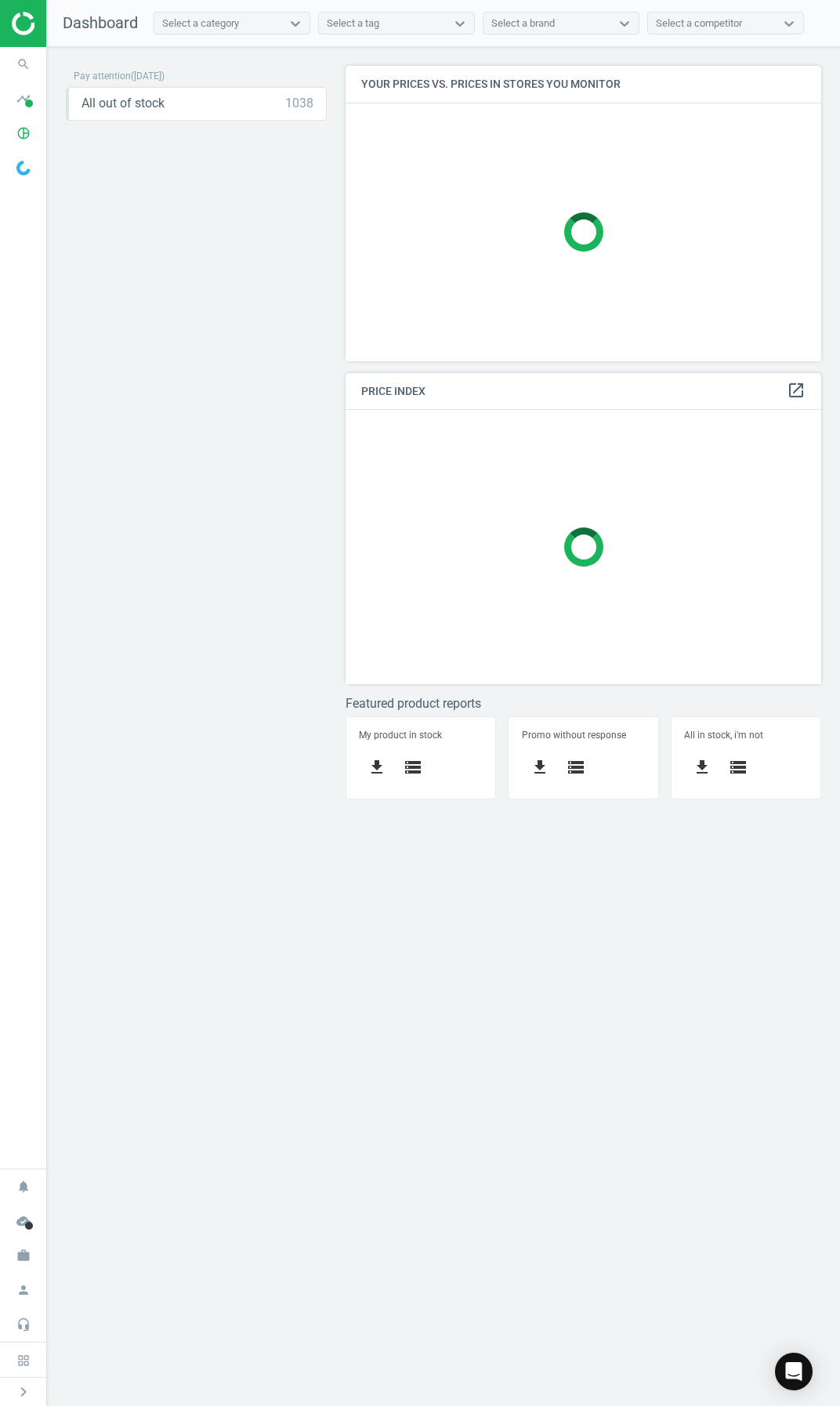
click at [109, 159] on div "Pay attention ( 11.09.25 ) All out of stock 1038 keyboard_arrow_down get_app st…" at bounding box center [196, 439] width 261 height 745
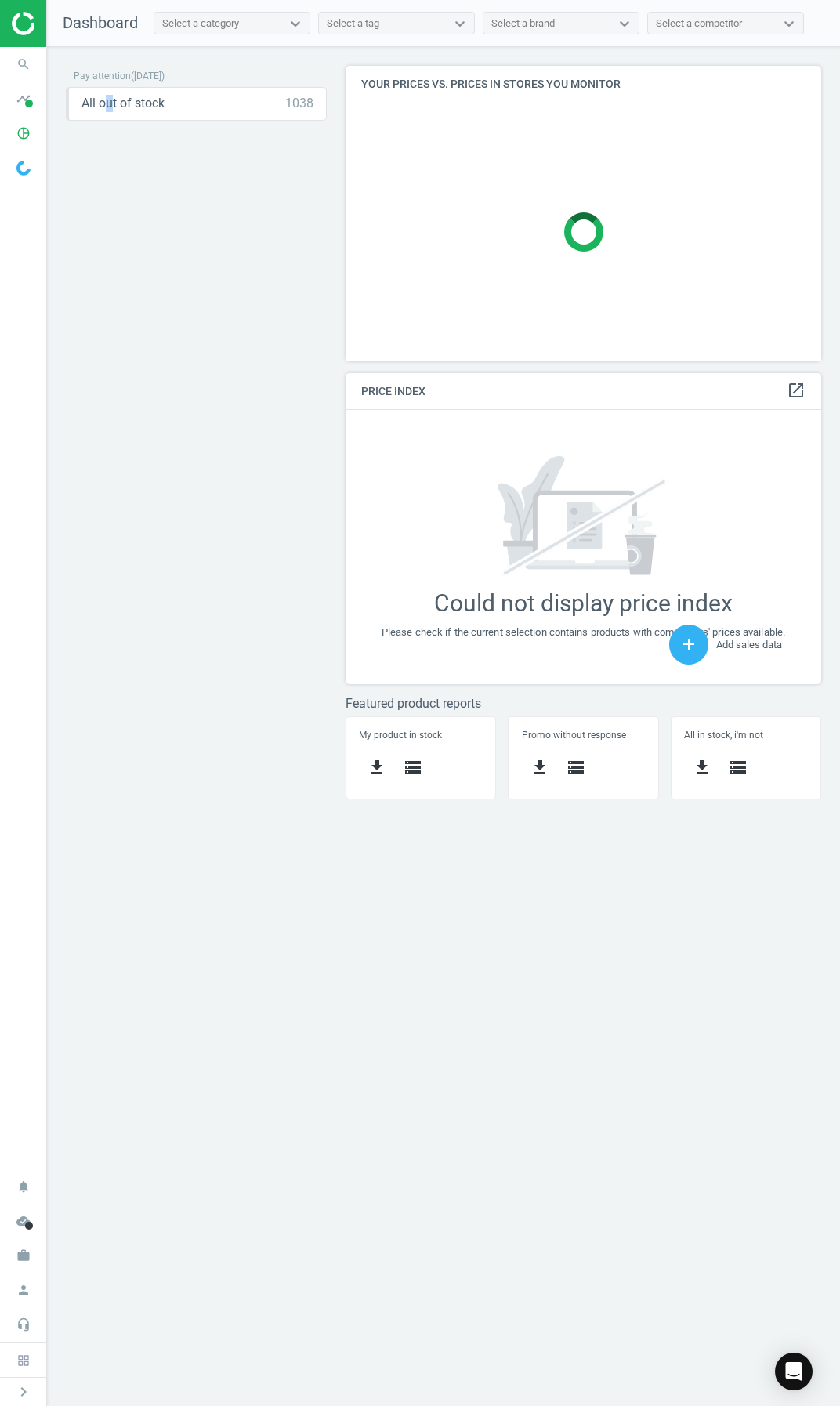
scroll to position [8, 8]
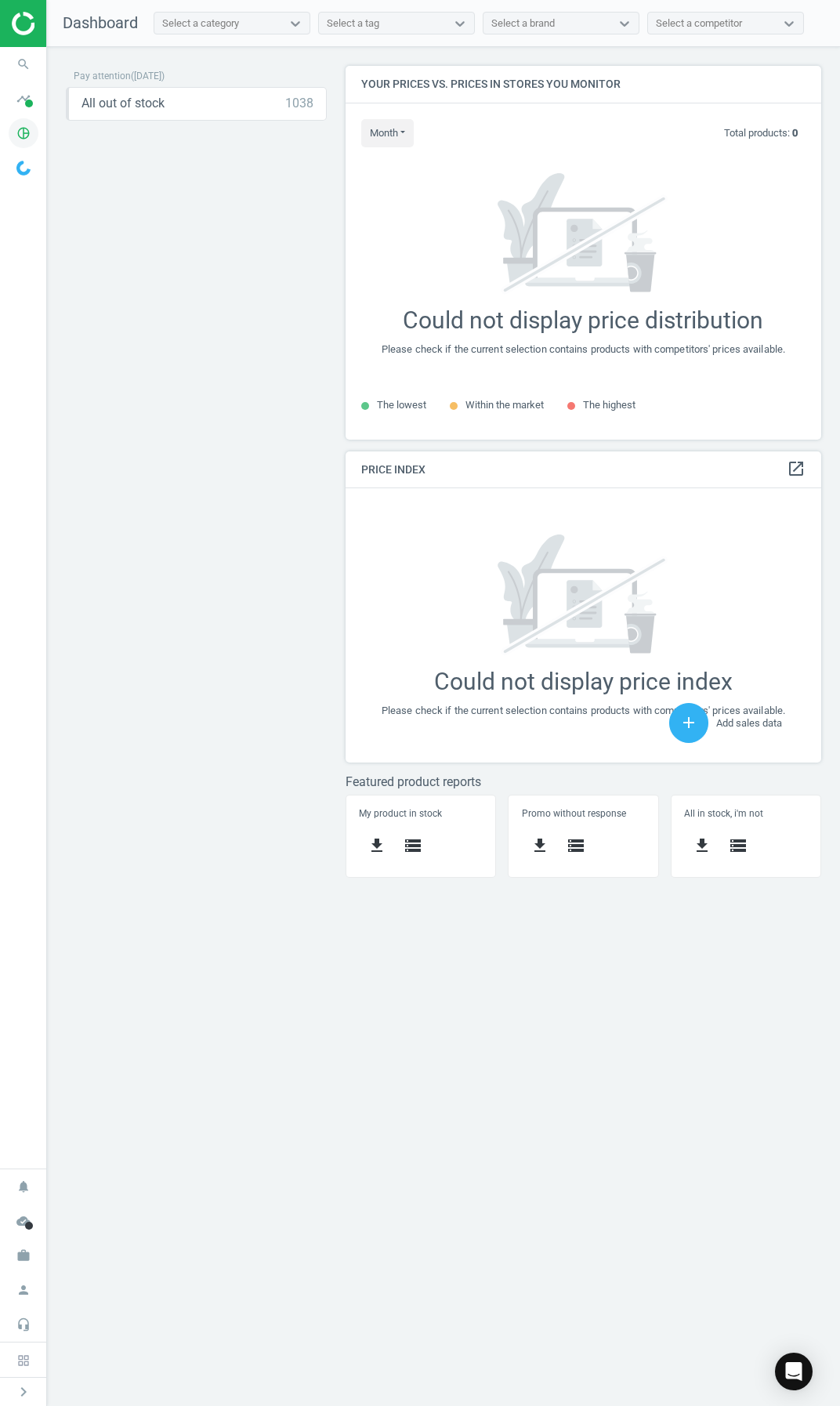
drag, startPoint x: 109, startPoint y: 159, endPoint x: 19, endPoint y: 133, distance: 93.7
click at [19, 133] on icon "pie_chart_outlined" at bounding box center [24, 134] width 30 height 30
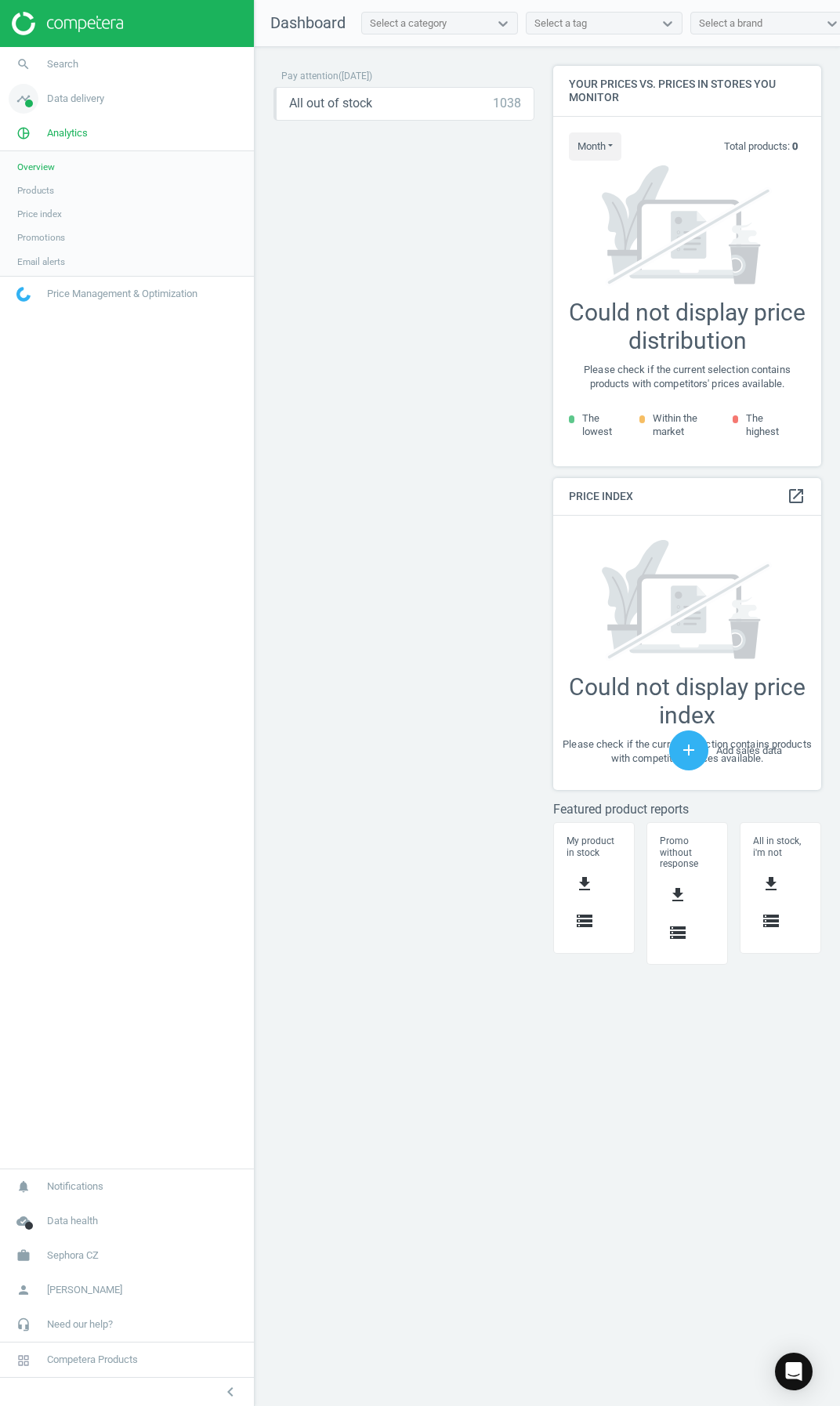
scroll to position [425, 292]
click at [87, 1250] on span "Sephora CZ" at bounding box center [73, 1255] width 52 height 14
click at [68, 1210] on span "Switch campaign" at bounding box center [52, 1209] width 70 height 13
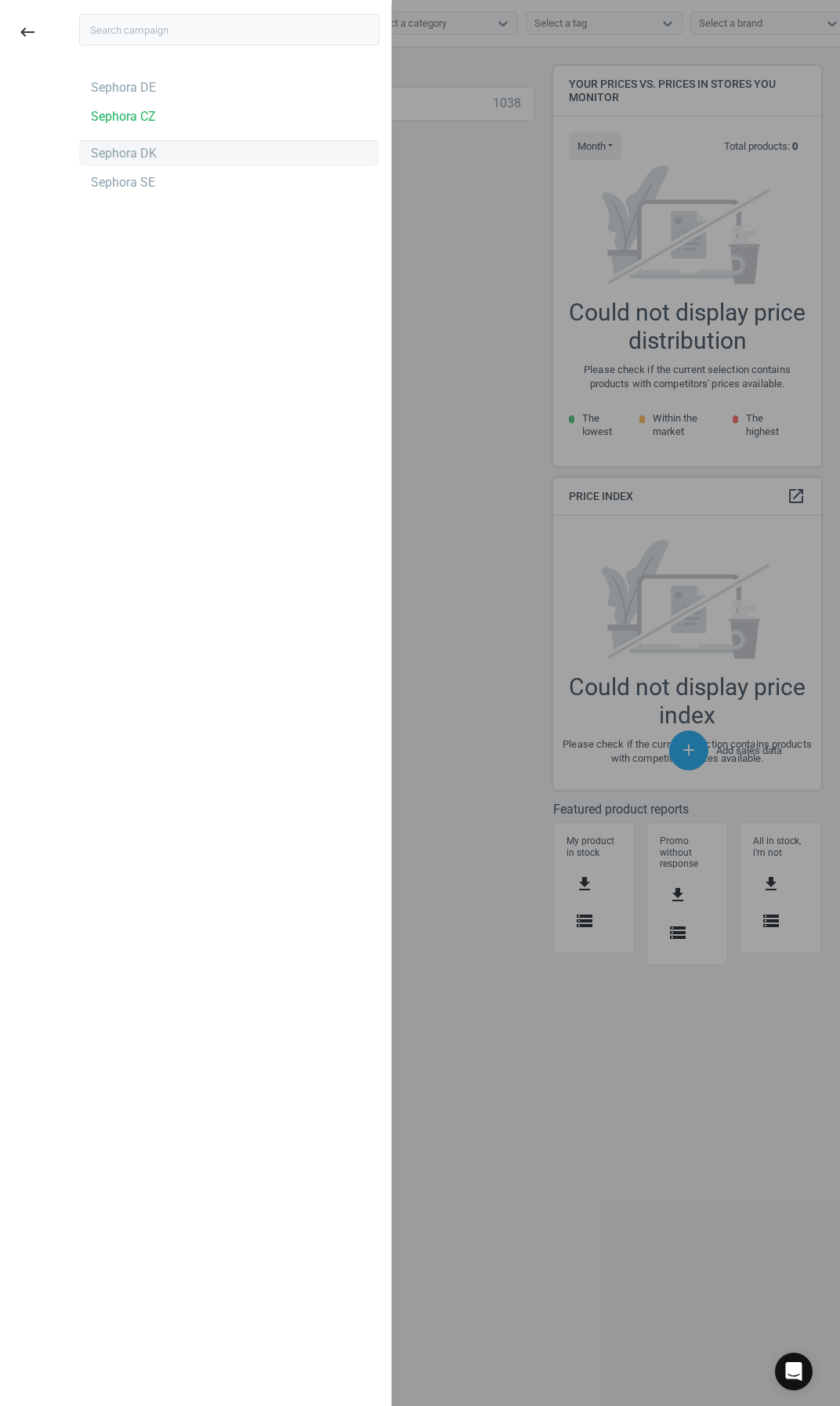
click at [149, 150] on div "Sephora DK" at bounding box center [124, 153] width 66 height 17
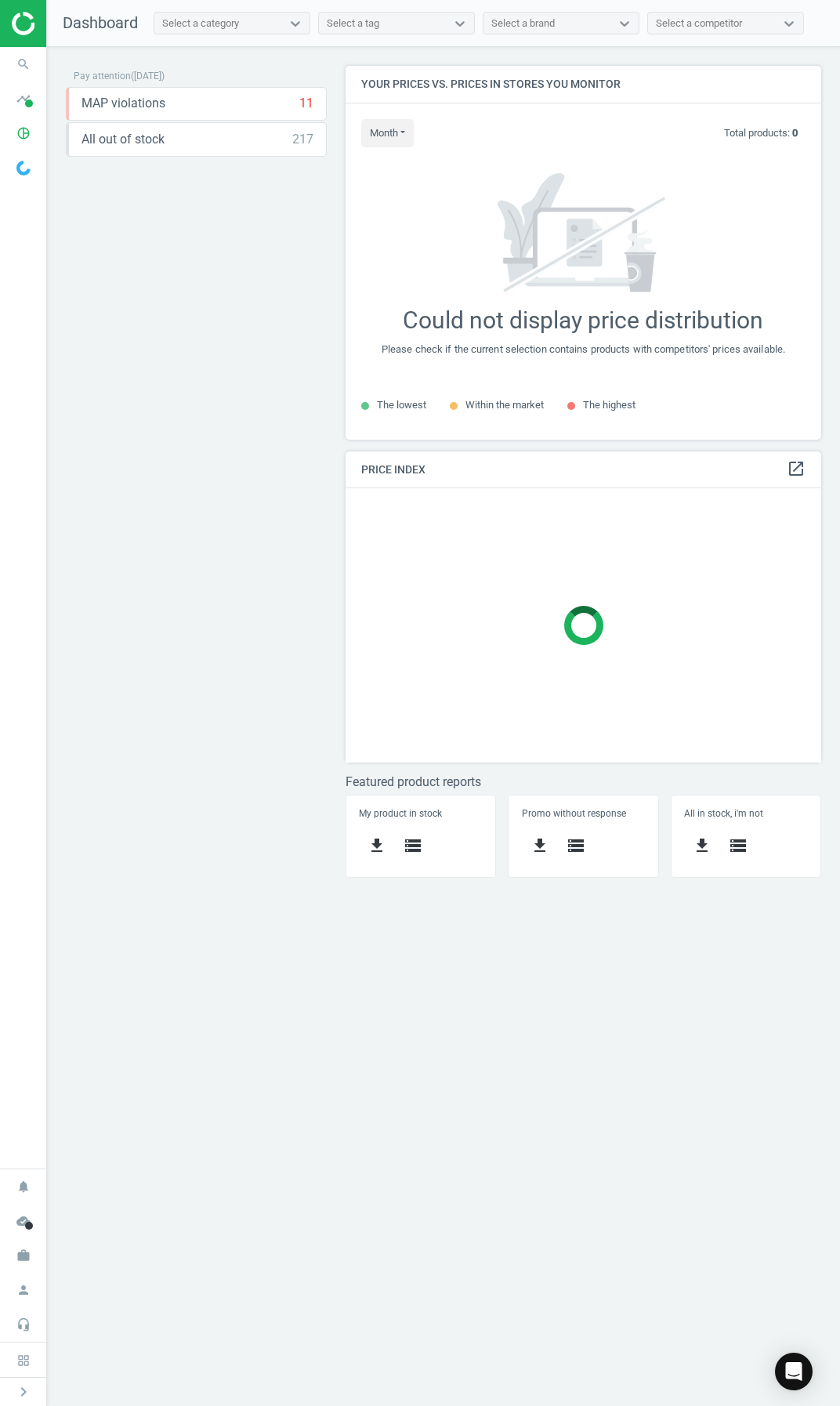
scroll to position [397, 500]
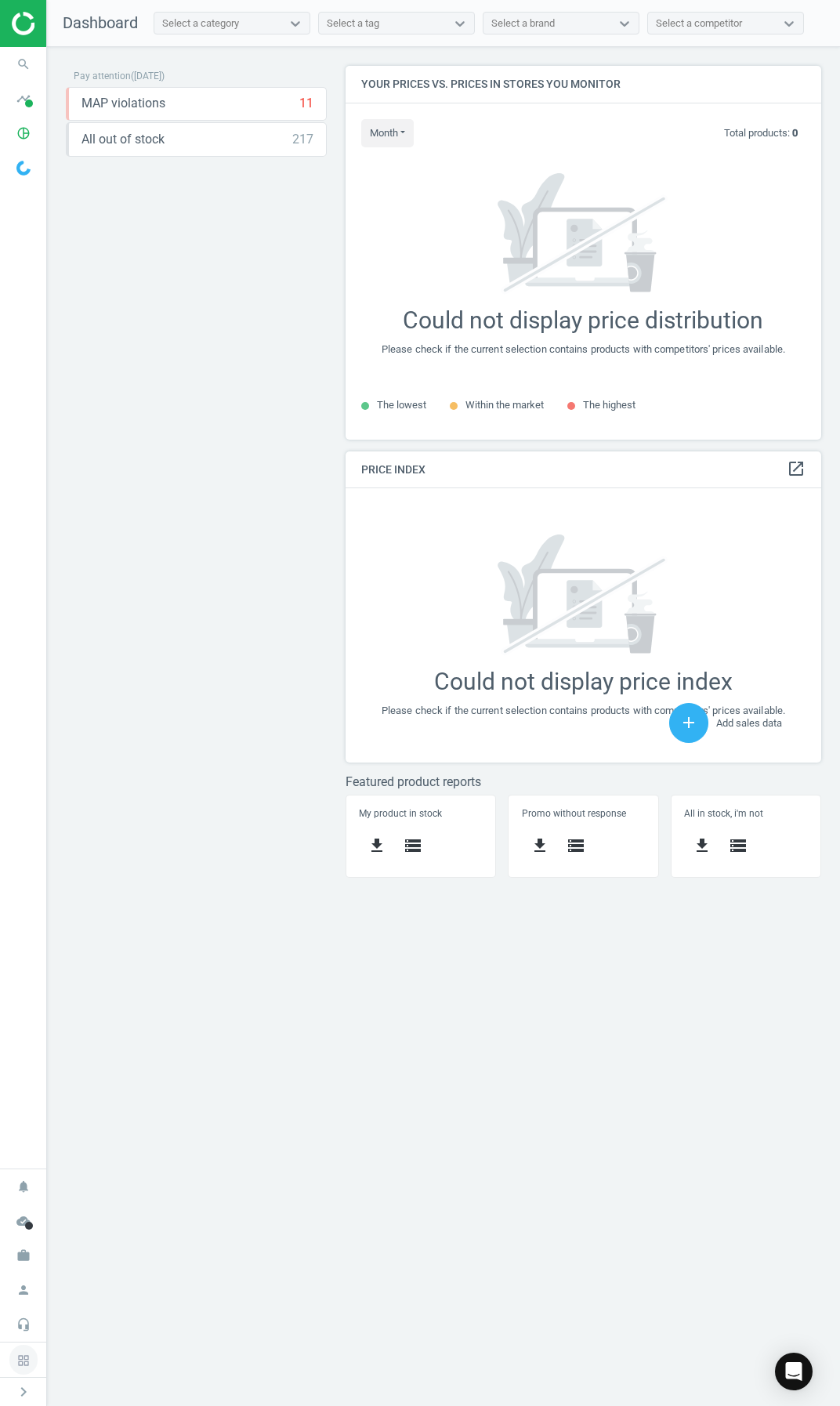
click at [24, 1349] on icon at bounding box center [24, 1360] width 28 height 30
click at [25, 1395] on icon "chevron_right" at bounding box center [24, 1392] width 19 height 19
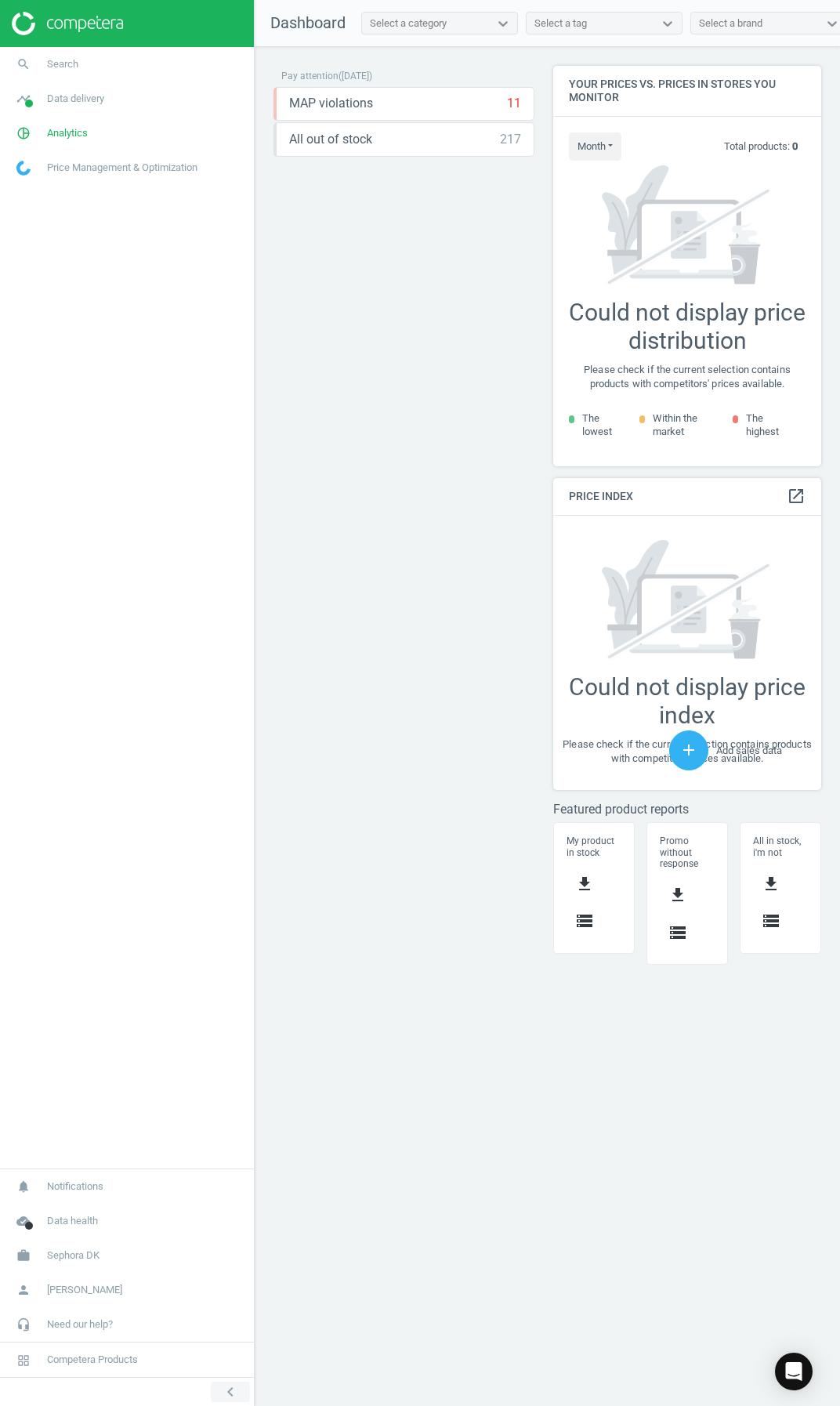
scroll to position [8, 8]
click at [90, 1246] on link "work Sephora DK" at bounding box center [127, 1255] width 254 height 35
click at [70, 1206] on span "Switch campaign" at bounding box center [52, 1209] width 70 height 13
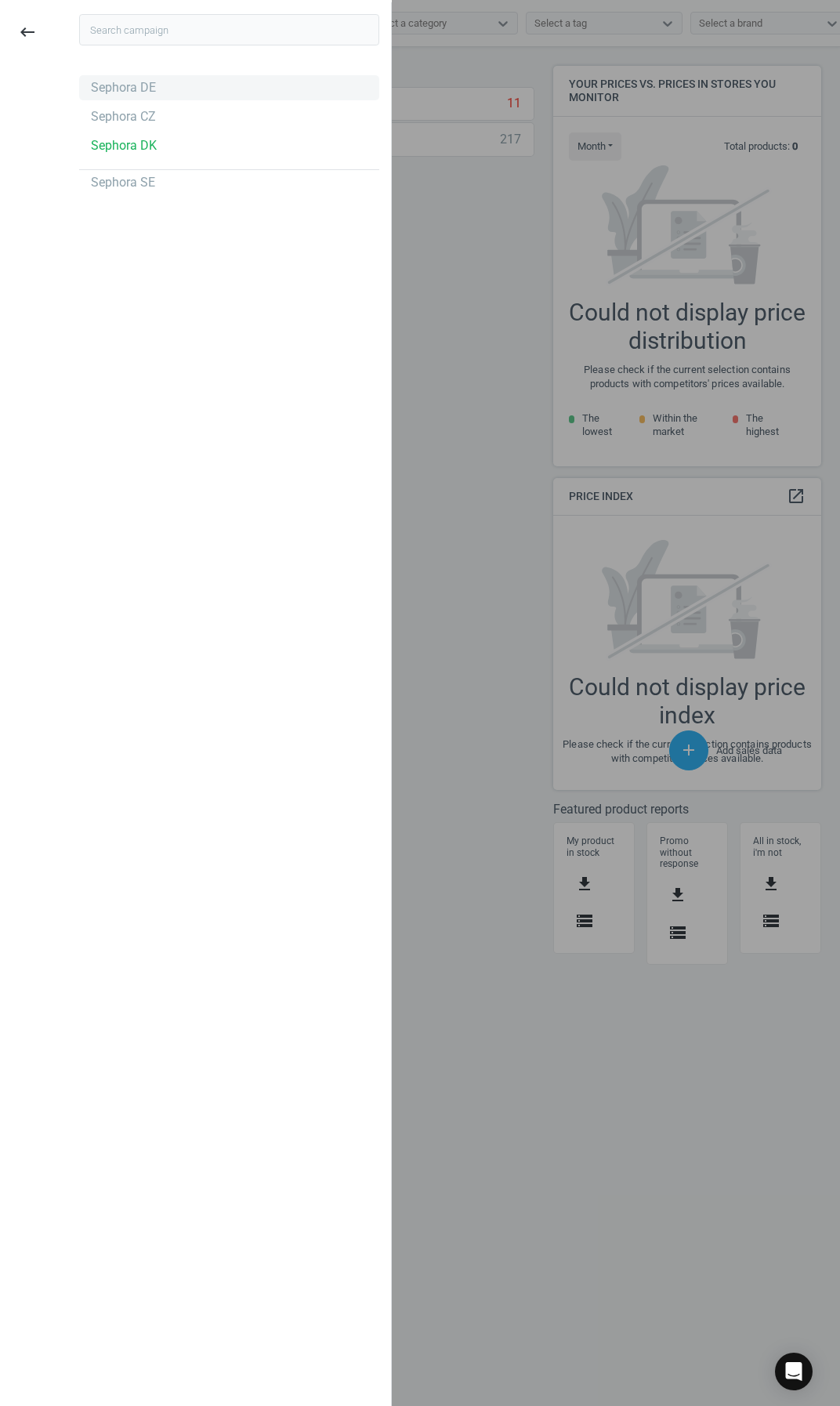
click at [117, 90] on div "Sephora DE" at bounding box center [123, 88] width 65 height 17
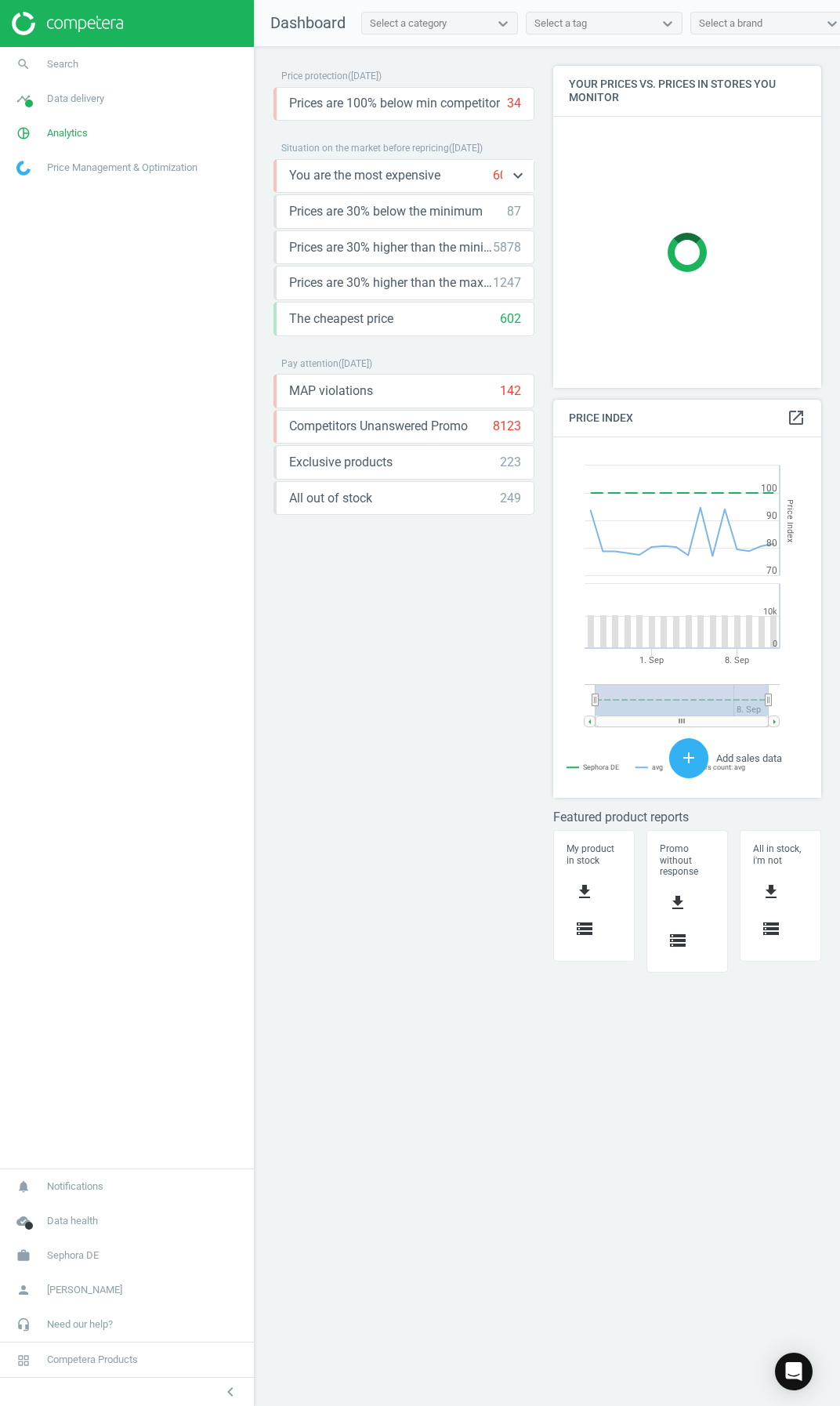
scroll to position [385, 292]
click at [433, 174] on span "You are the most expensive" at bounding box center [365, 175] width 151 height 17
click at [398, 169] on span "You are the most expensive" at bounding box center [365, 175] width 151 height 17
click at [398, 168] on span "You are the most expensive" at bounding box center [365, 175] width 151 height 17
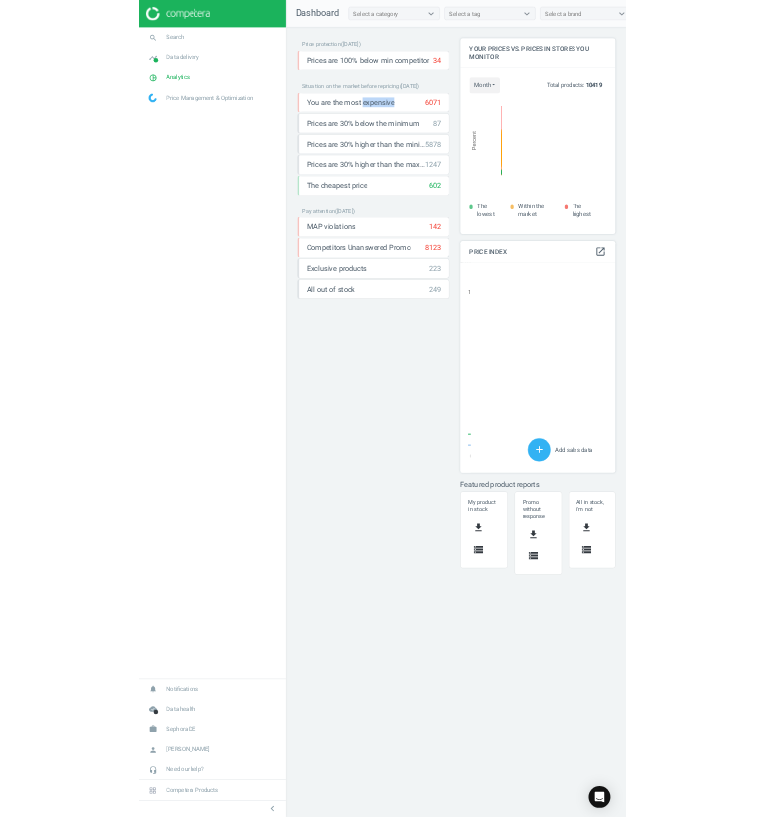
scroll to position [490, 54]
